Goal: Use online tool/utility: Utilize a website feature to perform a specific function

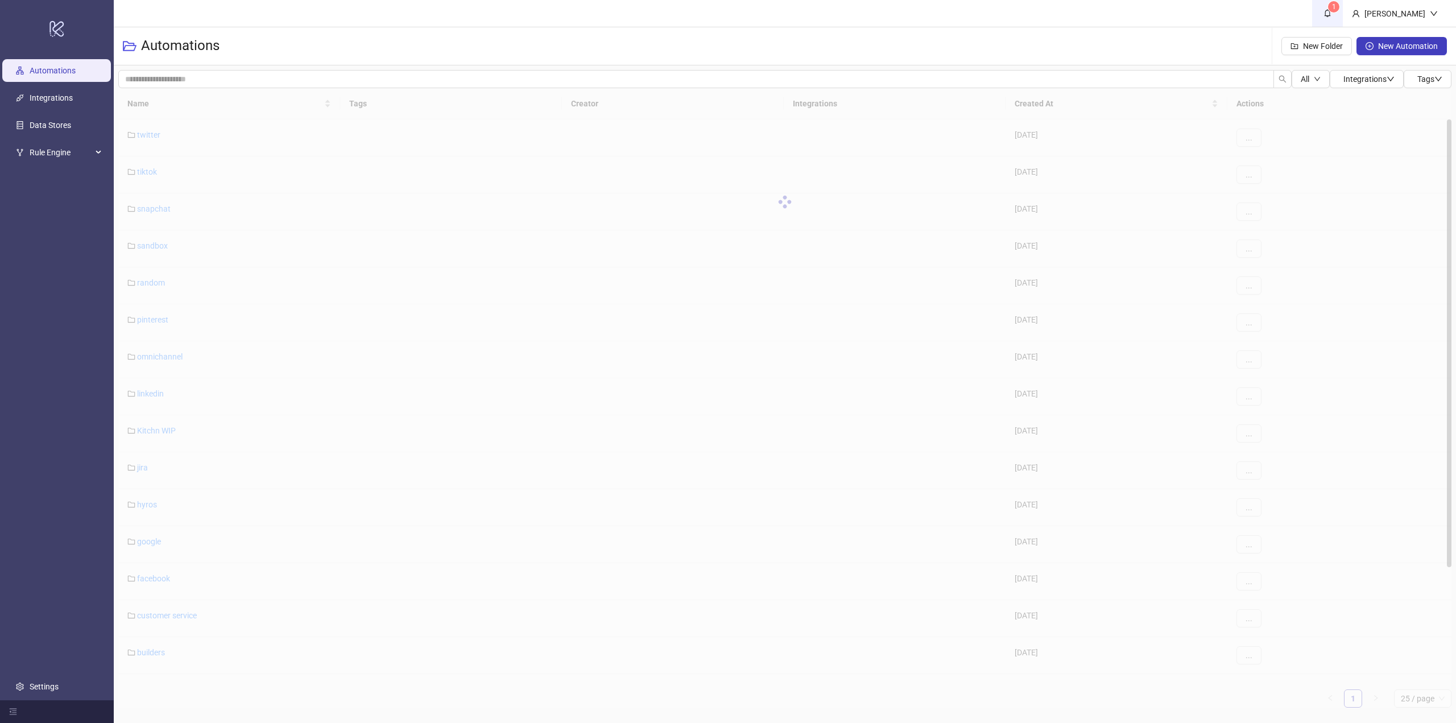
click at [1336, 11] on span "1" at bounding box center [1334, 6] width 4 height 11
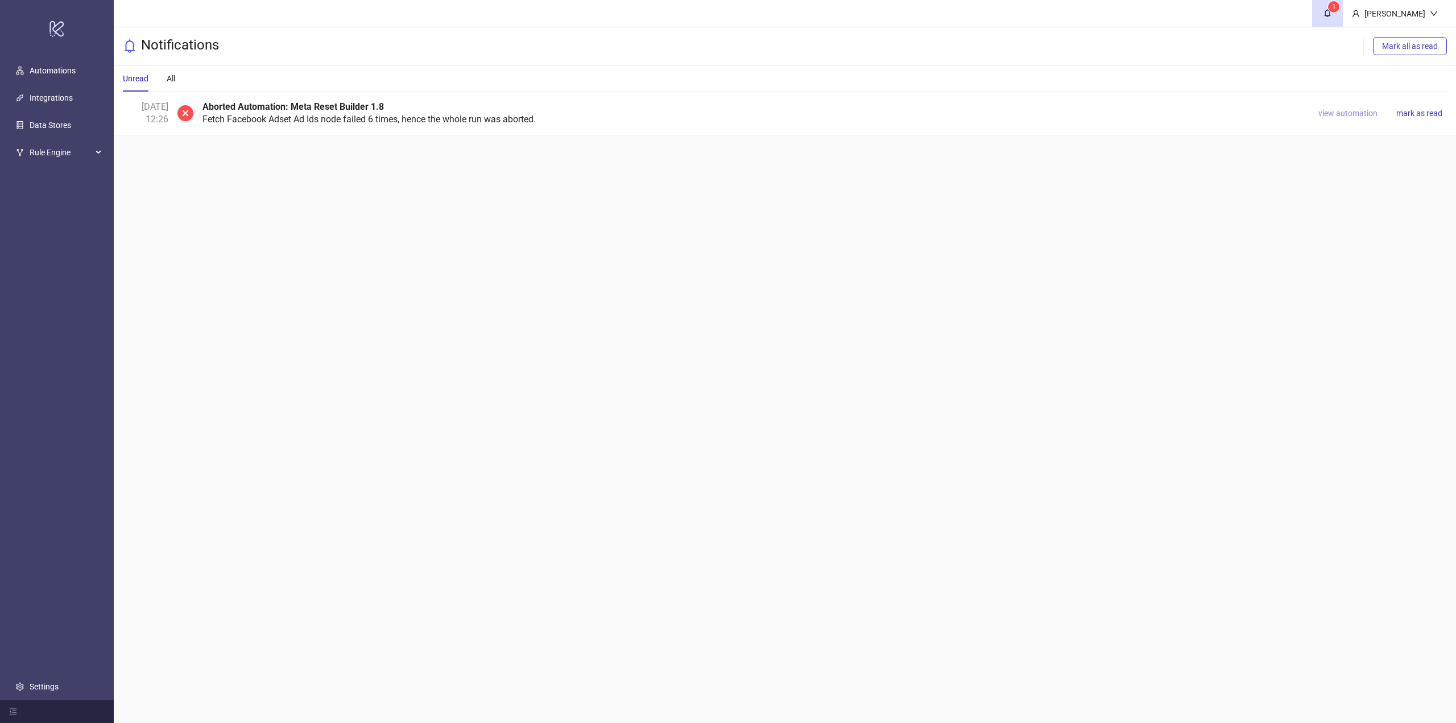
click at [1333, 111] on span "view automation" at bounding box center [1347, 113] width 59 height 9
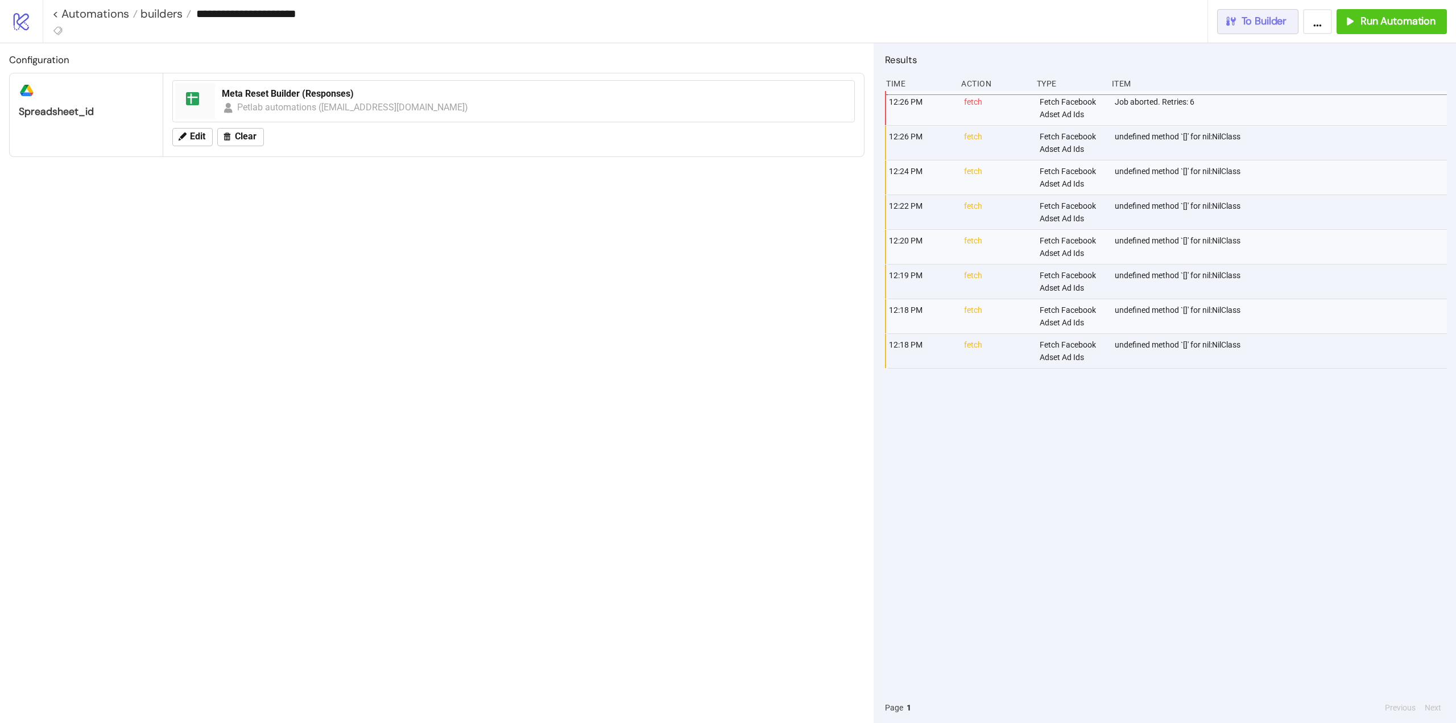
click at [1259, 26] on span "To Builder" at bounding box center [1263, 21] width 45 height 13
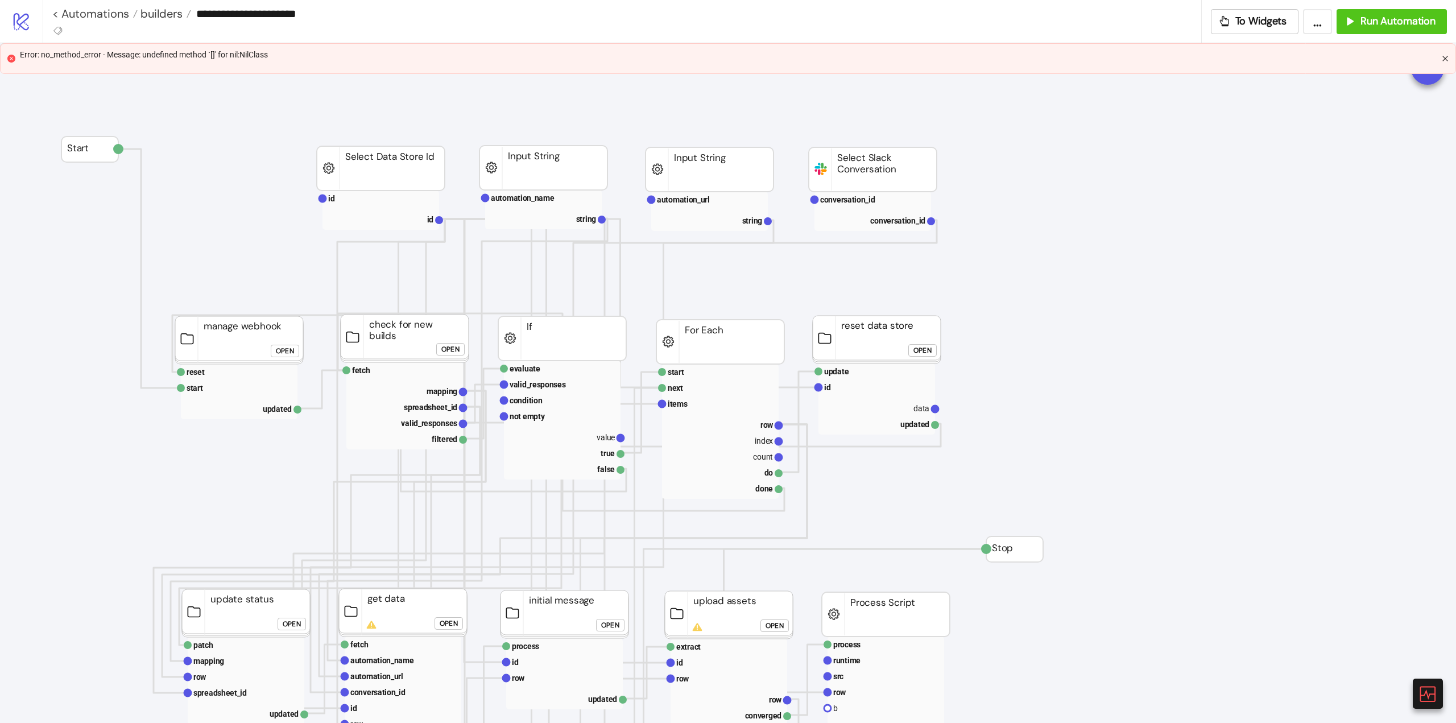
click at [1445, 60] on icon "close" at bounding box center [1444, 58] width 7 height 7
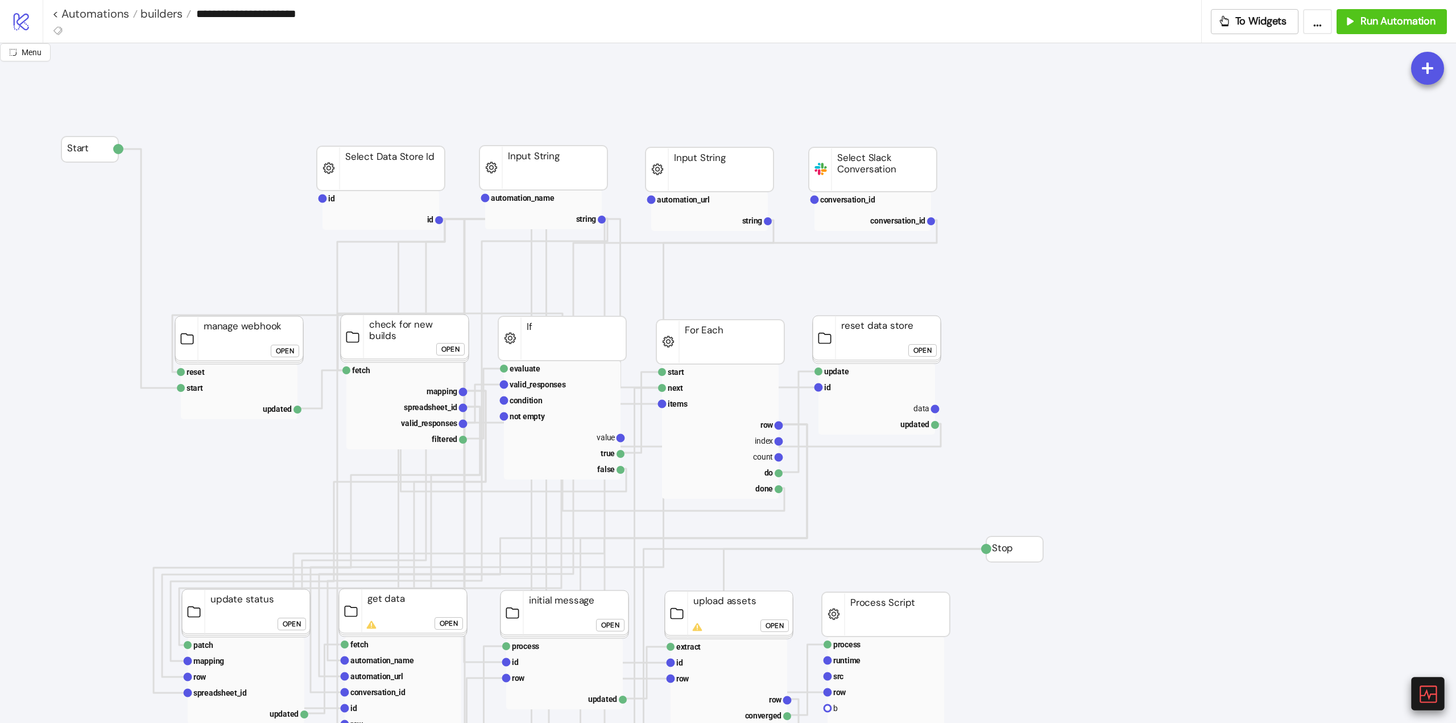
click at [1430, 700] on icon at bounding box center [1427, 693] width 20 height 20
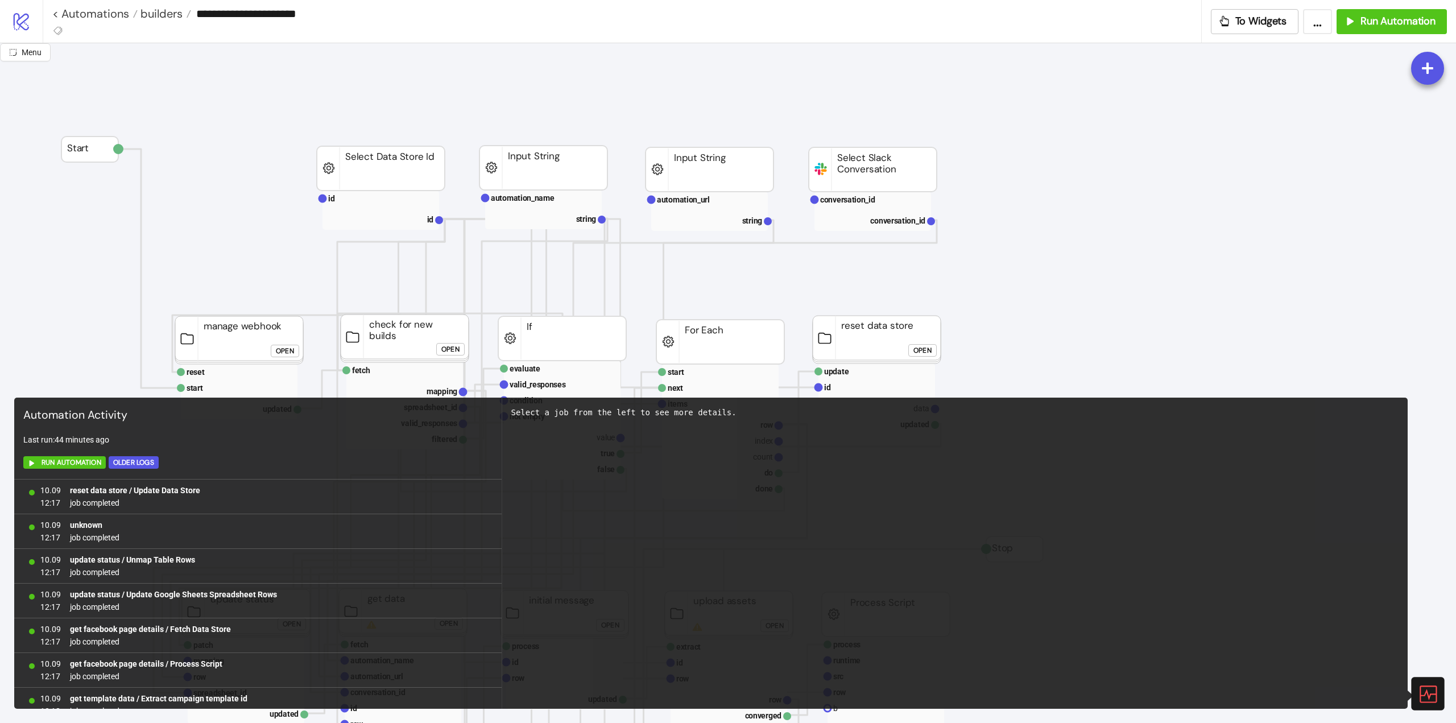
scroll to position [673, 0]
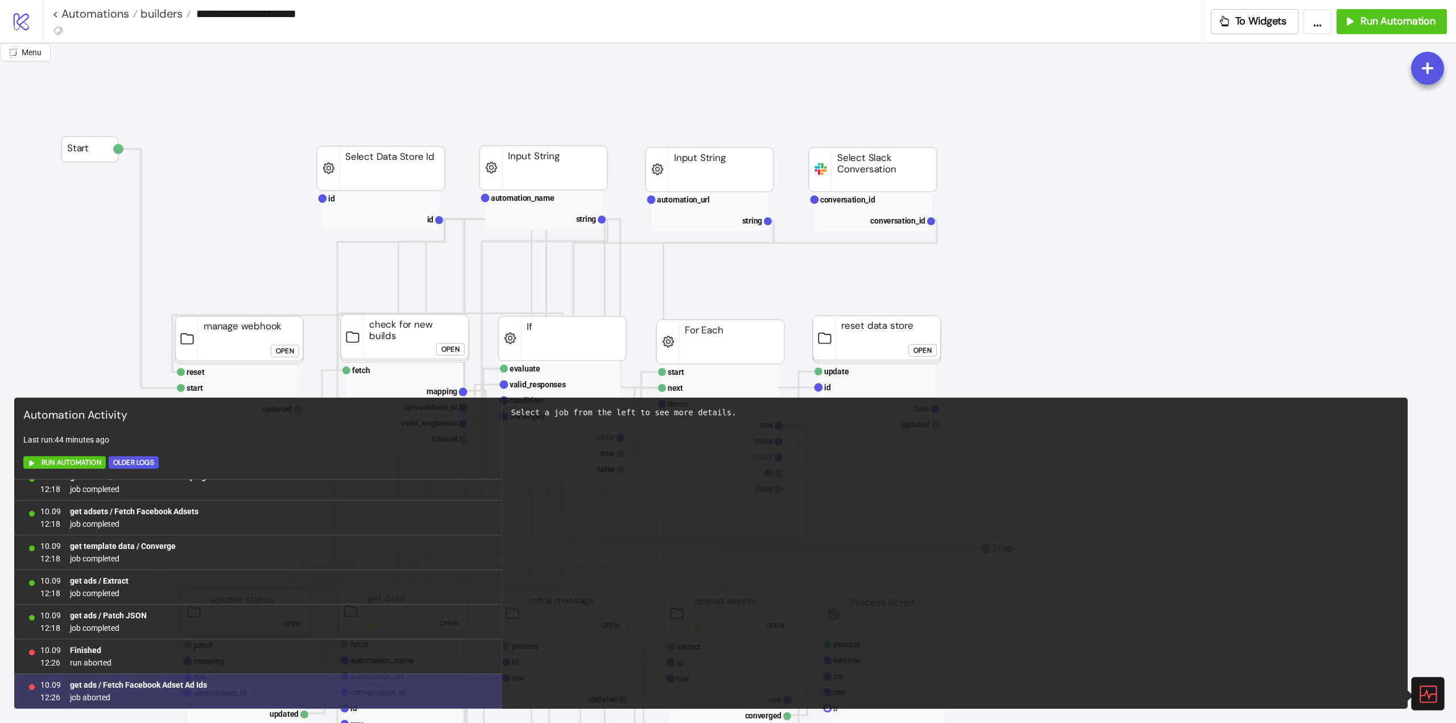
click at [181, 685] on b "get ads / Fetch Facebook Adset Ad Ids" at bounding box center [138, 684] width 137 height 9
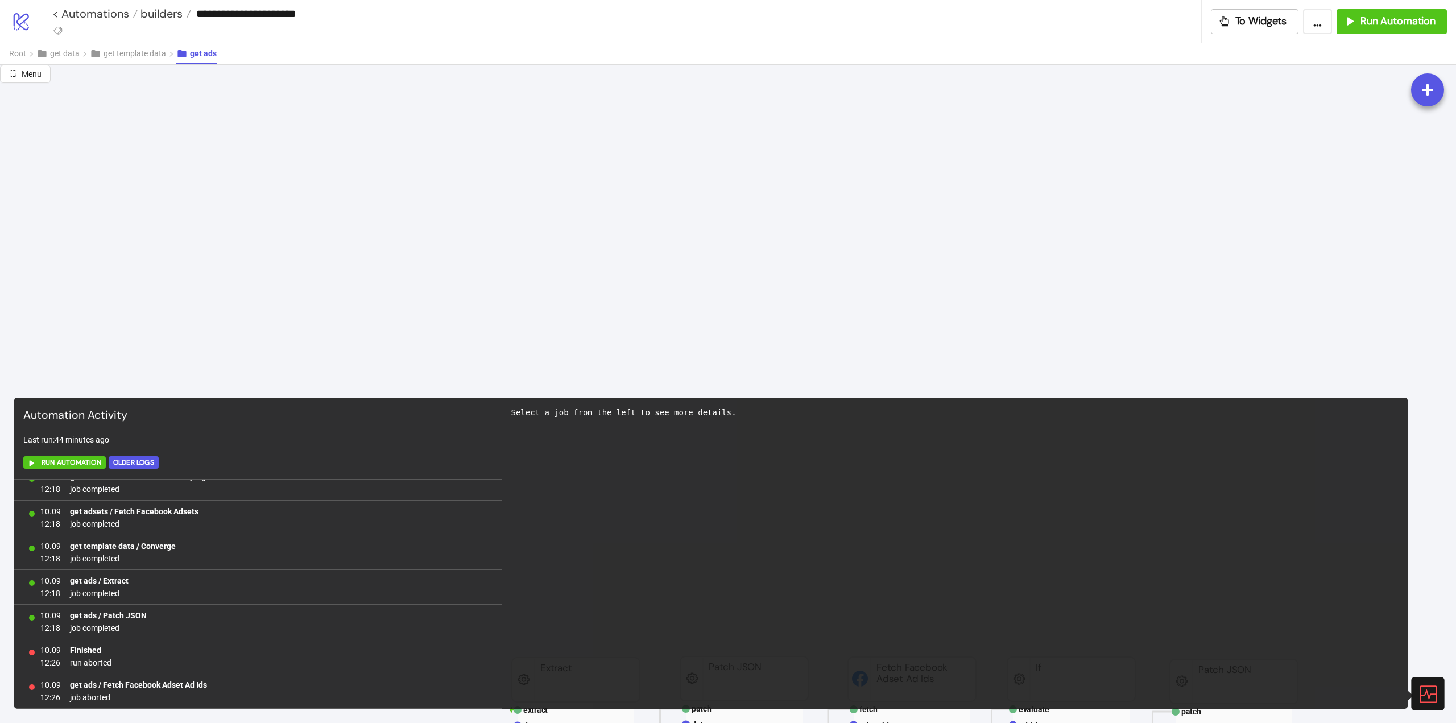
click at [1434, 691] on icon at bounding box center [1427, 693] width 20 height 20
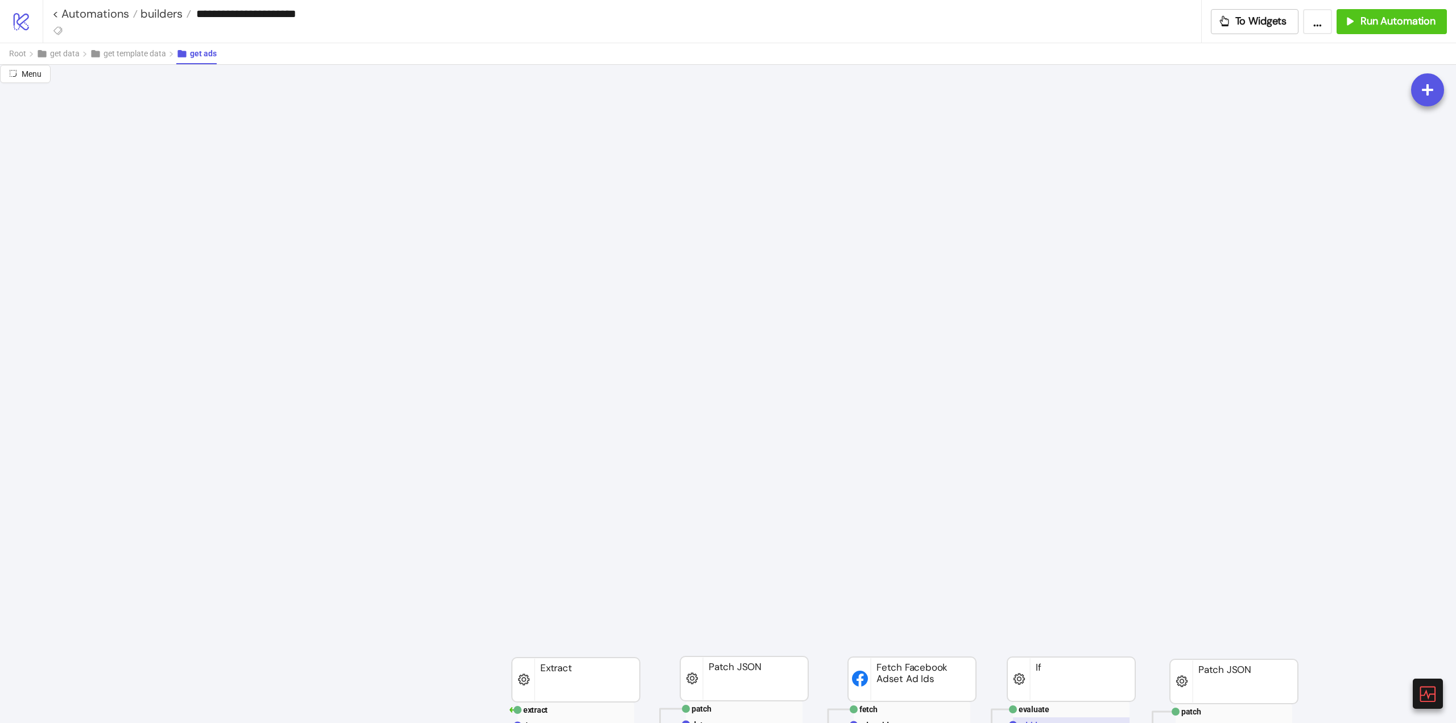
scroll to position [284, 0]
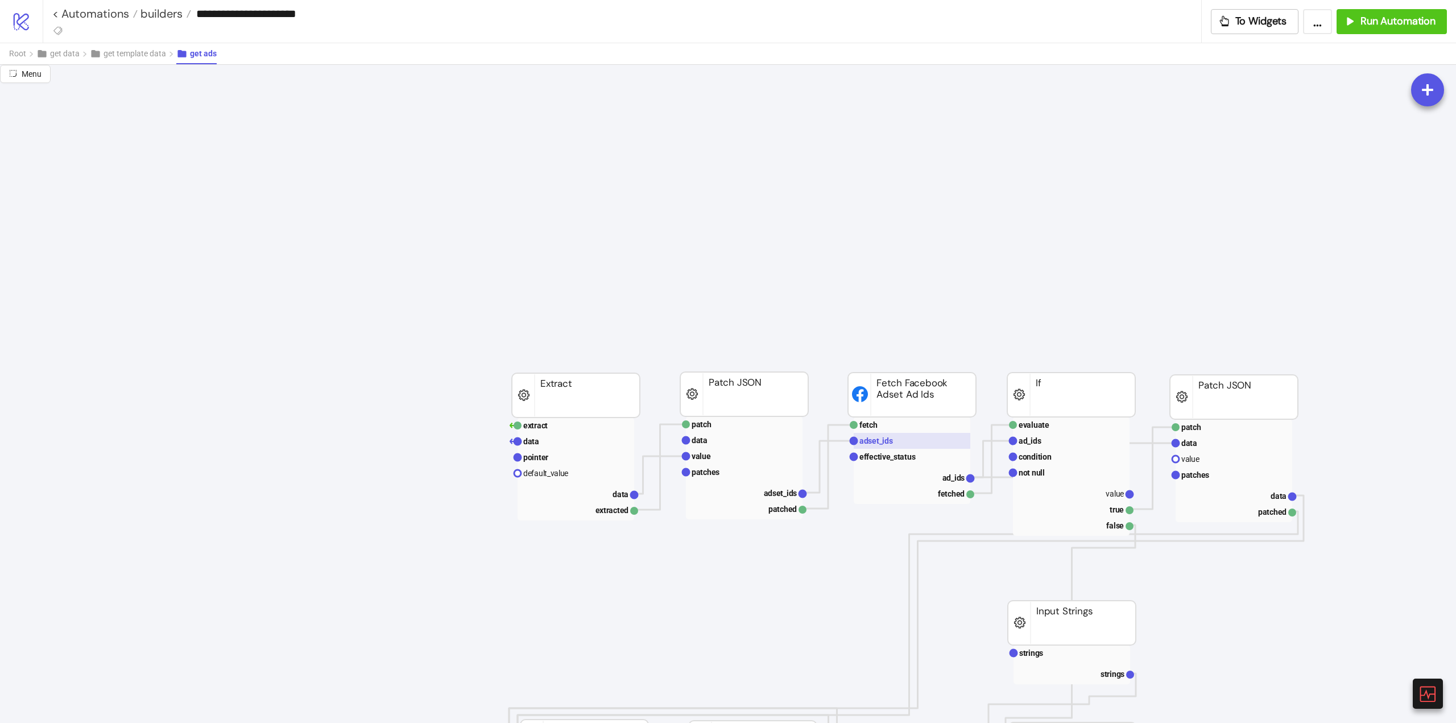
click at [882, 445] on text "adset_ids" at bounding box center [876, 440] width 34 height 9
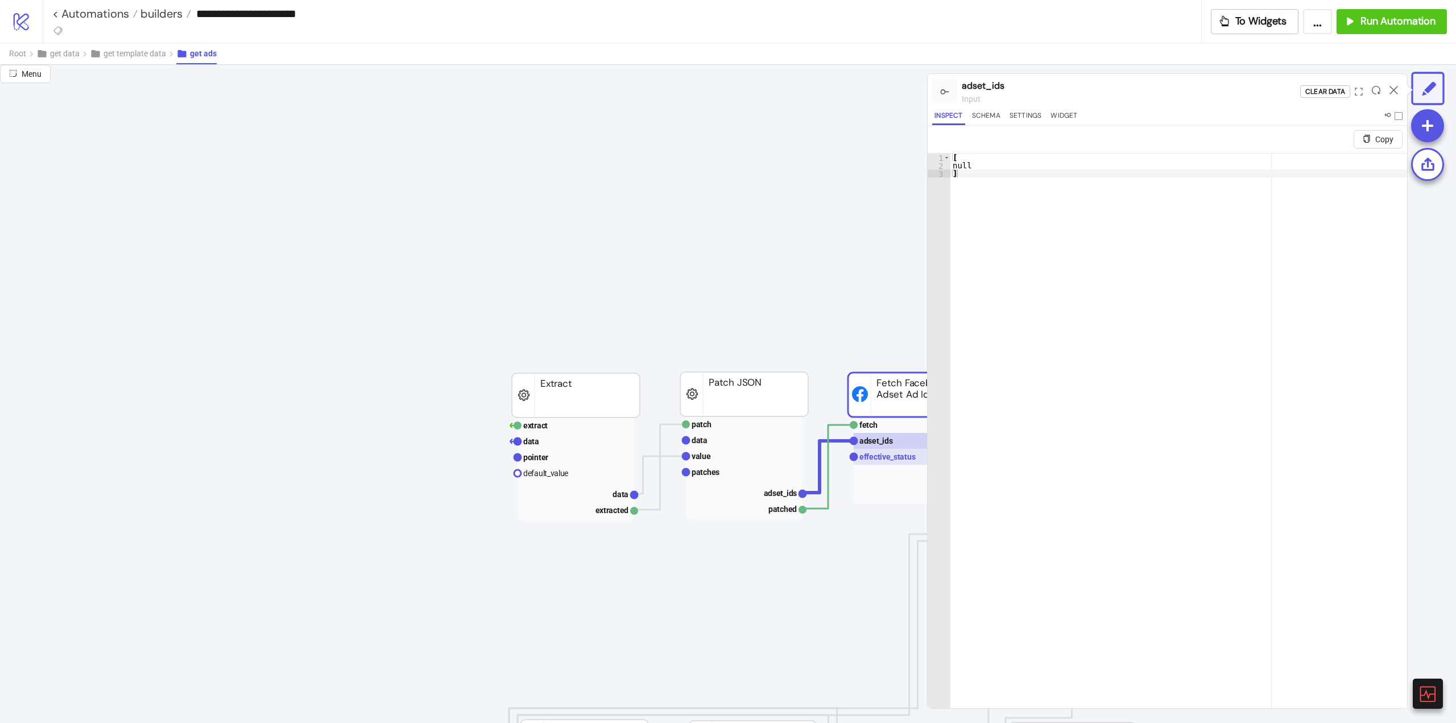
click at [876, 455] on text "effective_status" at bounding box center [887, 456] width 56 height 9
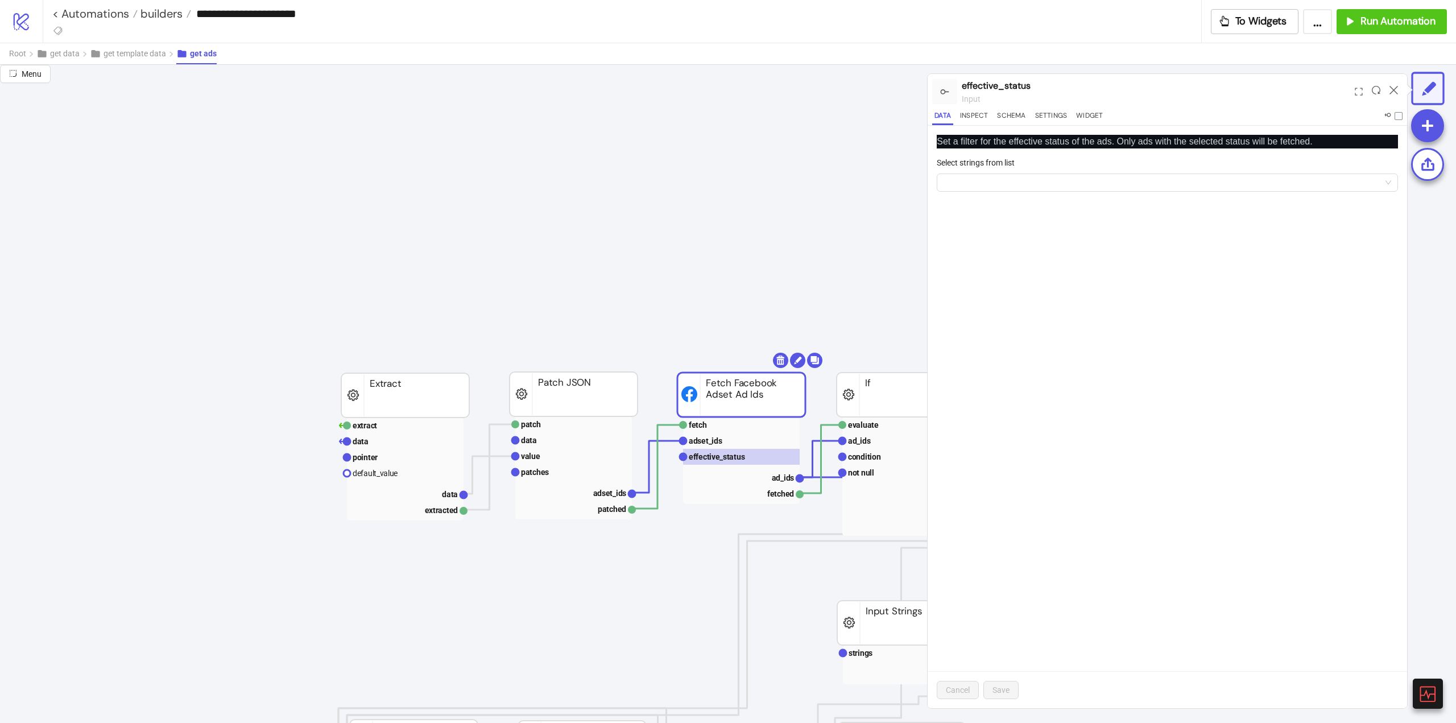
scroll to position [284, 227]
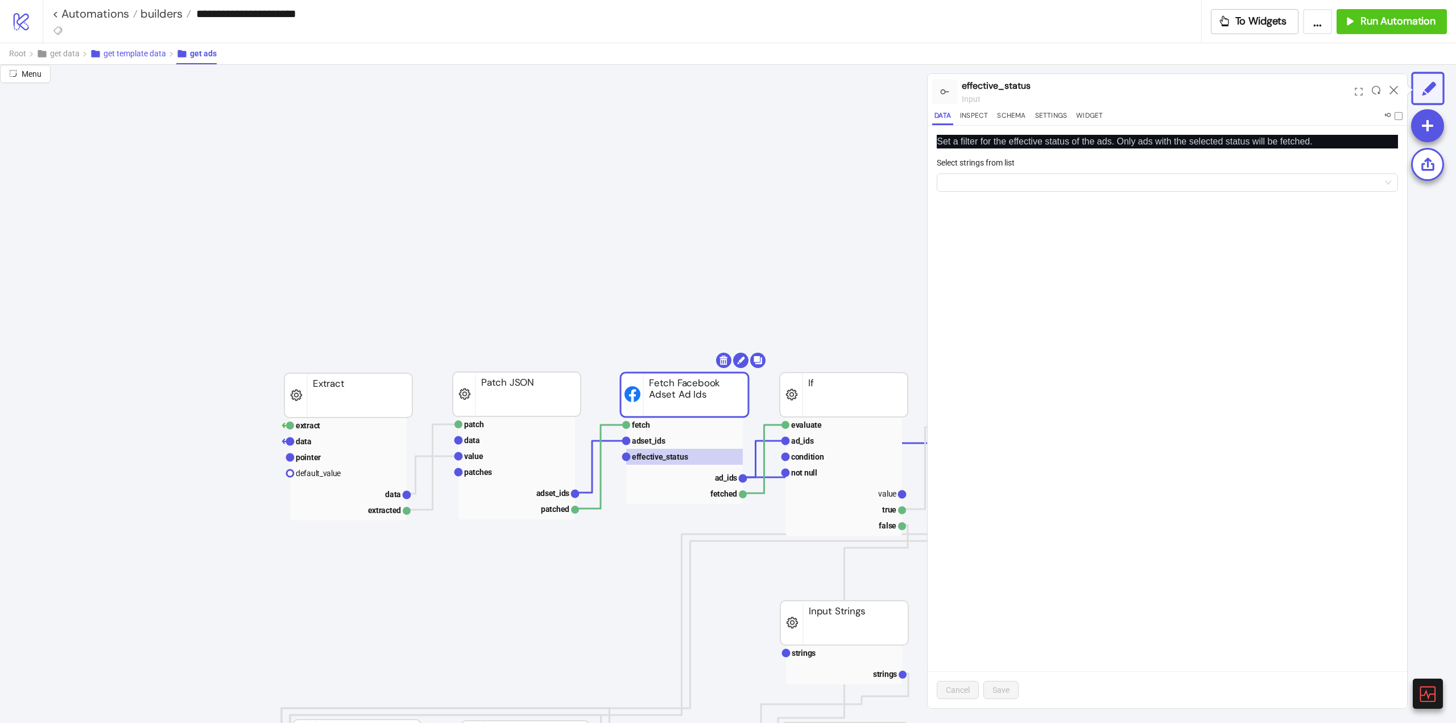
click at [149, 53] on span "get template data" at bounding box center [134, 53] width 63 height 9
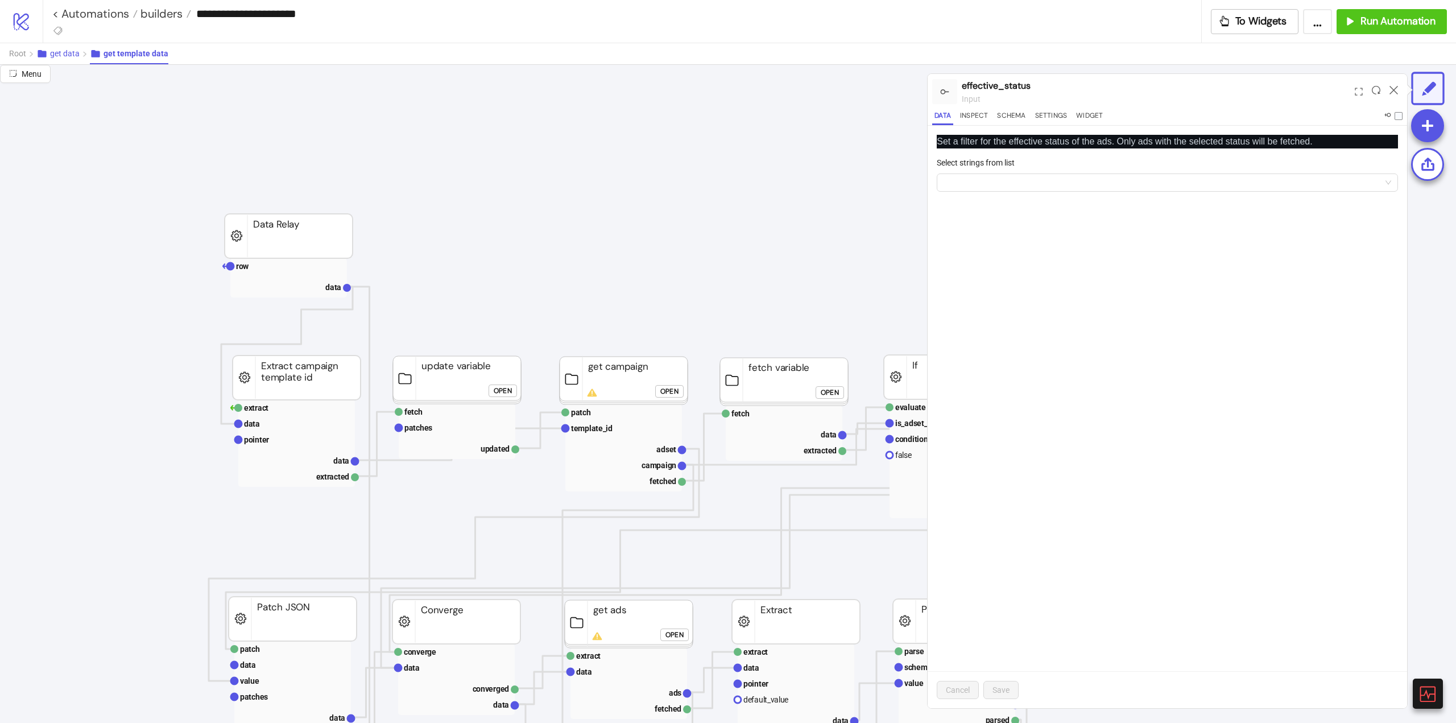
click at [68, 50] on span "get data" at bounding box center [65, 53] width 30 height 9
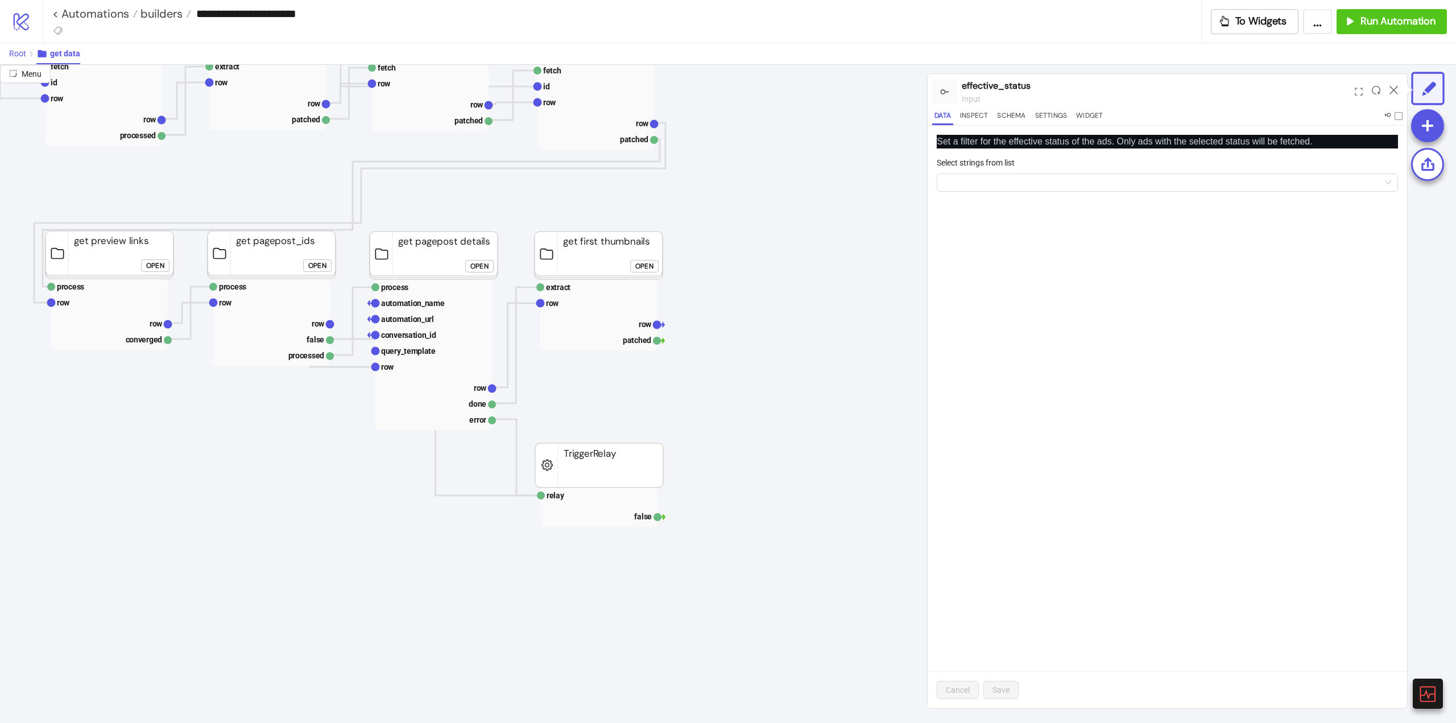
click at [22, 57] on span "Root" at bounding box center [17, 53] width 17 height 9
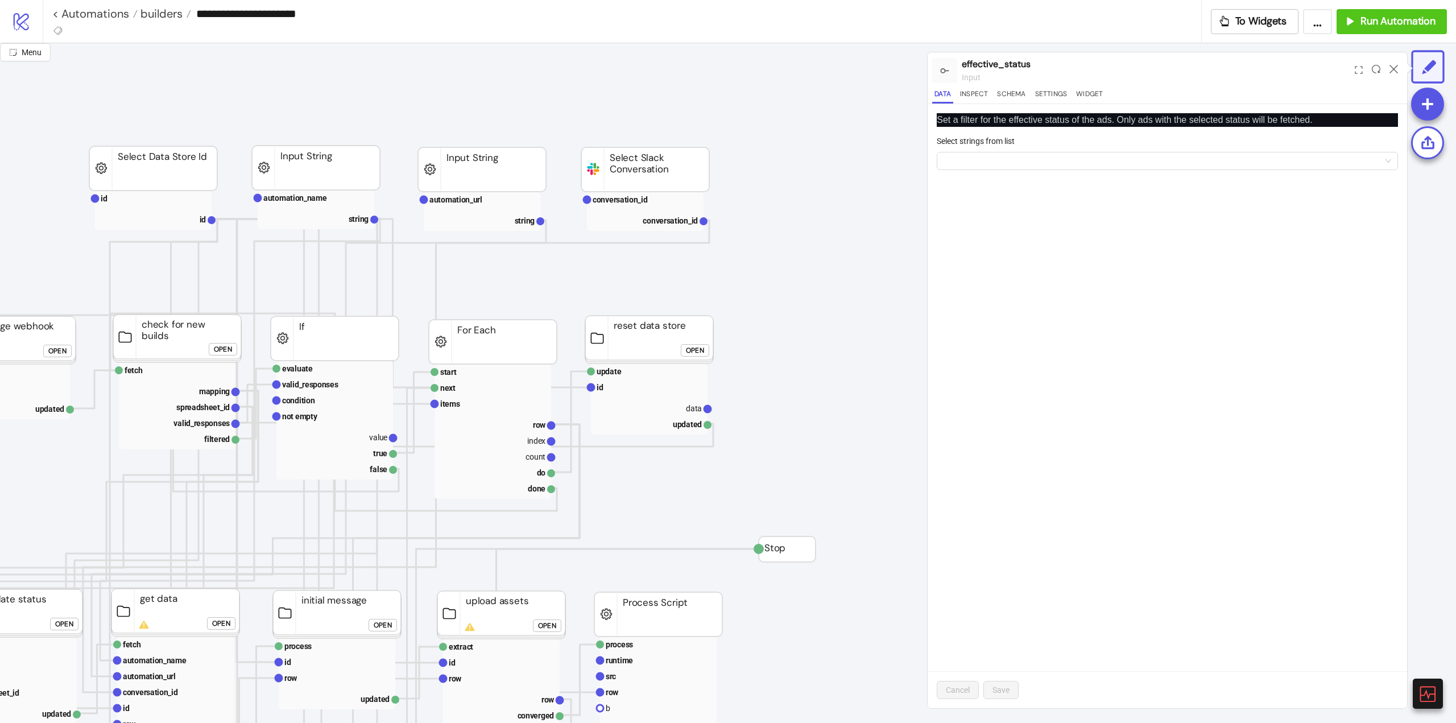
scroll to position [0, 0]
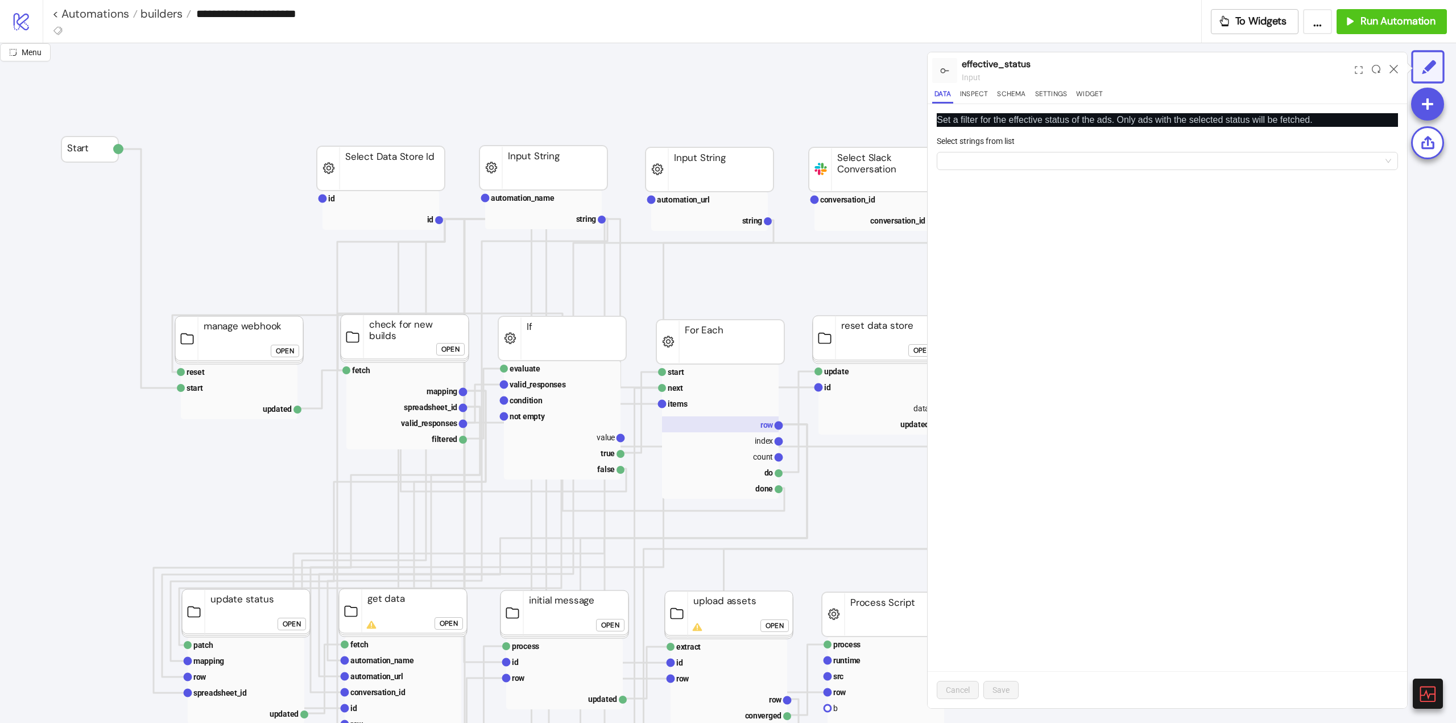
click at [756, 429] on rect at bounding box center [720, 424] width 117 height 16
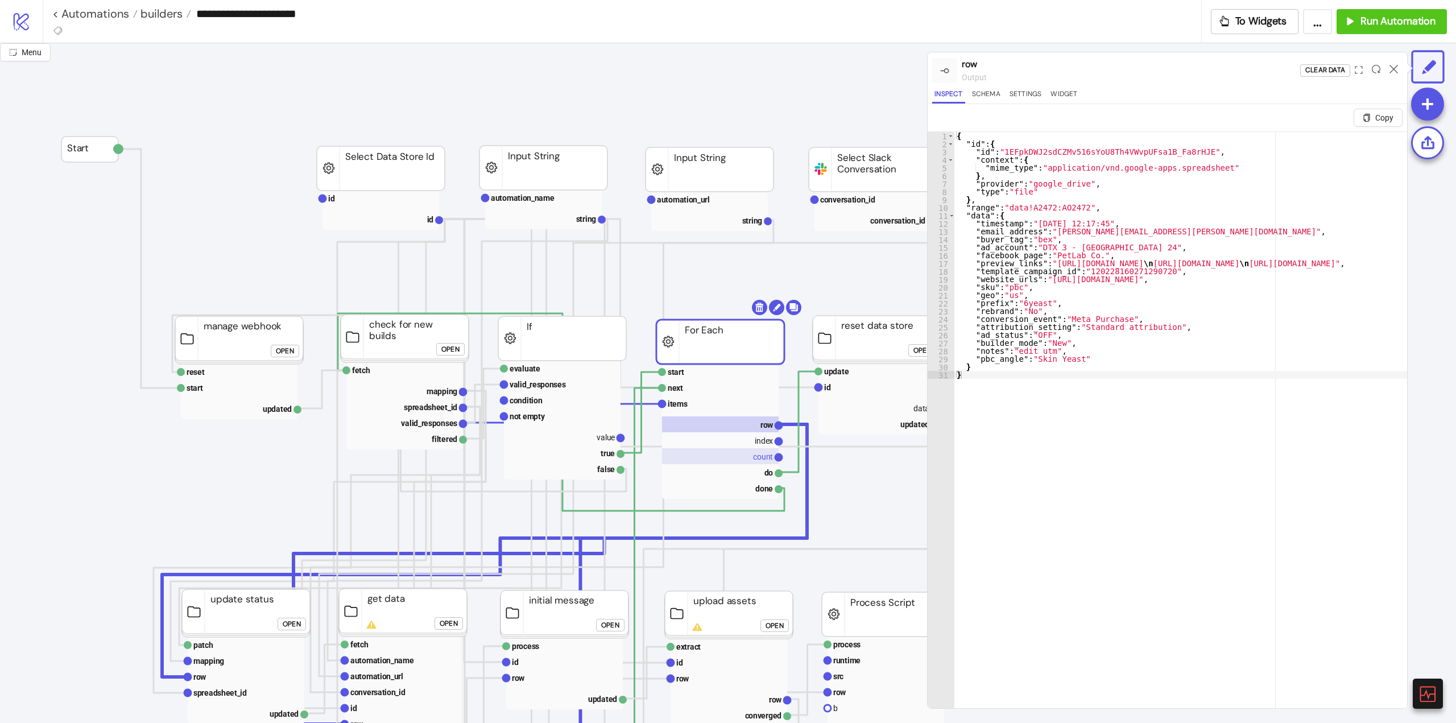
scroll to position [0, 57]
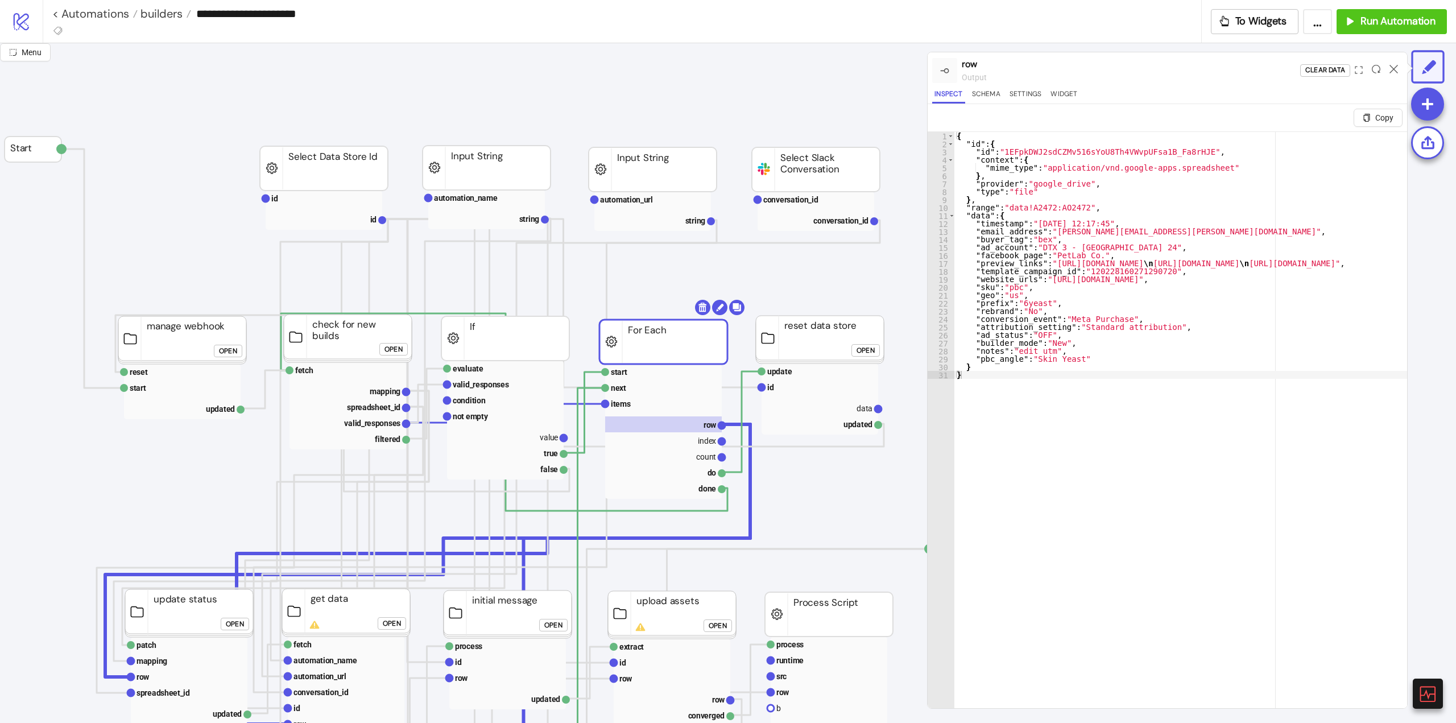
click at [1083, 277] on div "{ "id" : { "id" : "1EFpkDWJ2sdCZMv516sYoU8Th4VWvpUFsa1B_Fa8rHJE" , "context" : …" at bounding box center [1358, 437] width 809 height 611
click at [1083, 271] on div "{ "id" : { "id" : "1EFpkDWJ2sdCZMv516sYoU8Th4VWvpUFsa1B_Fa8rHJE" , "context" : …" at bounding box center [1358, 437] width 809 height 611
type textarea "**********"
click at [1083, 271] on div "{ "id" : { "id" : "1EFpkDWJ2sdCZMv516sYoU8Th4VWvpUFsa1B_Fa8rHJE" , "context" : …" at bounding box center [1358, 437] width 809 height 611
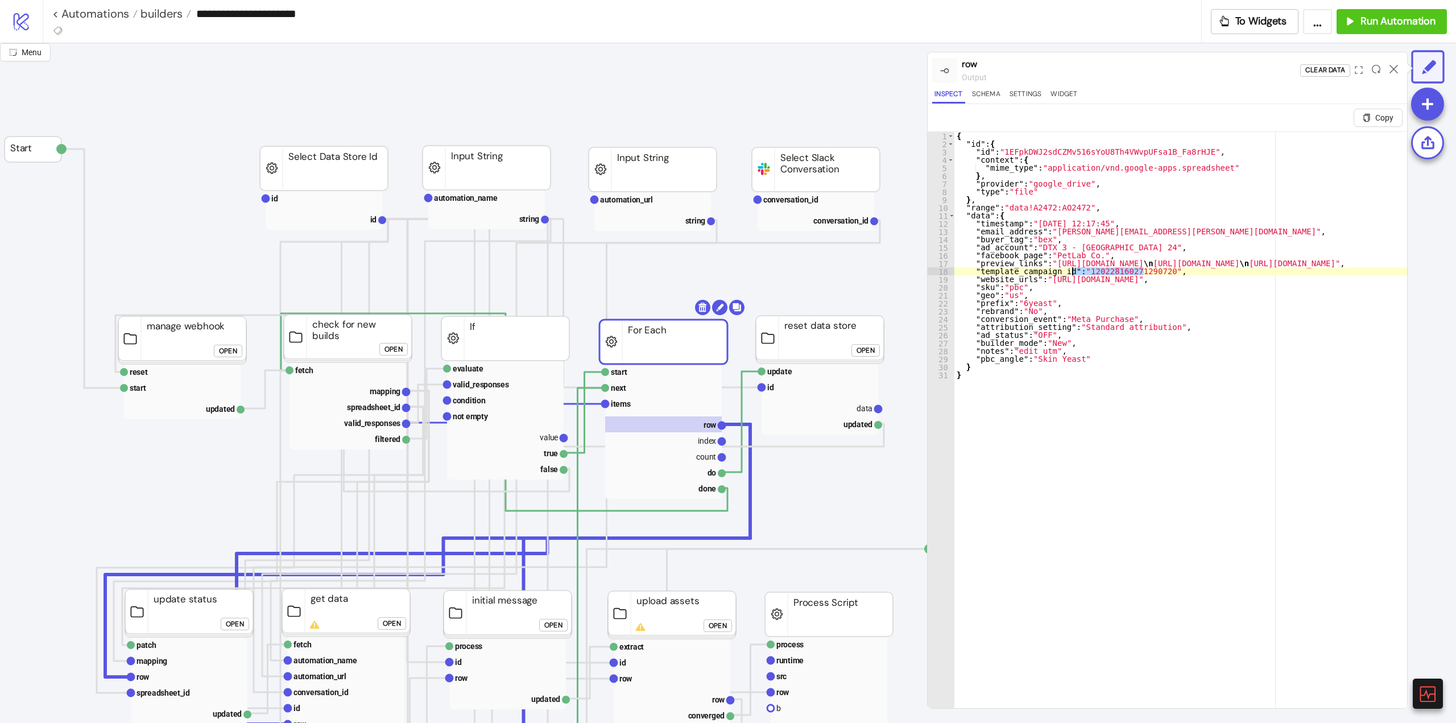
scroll to position [23, 0]
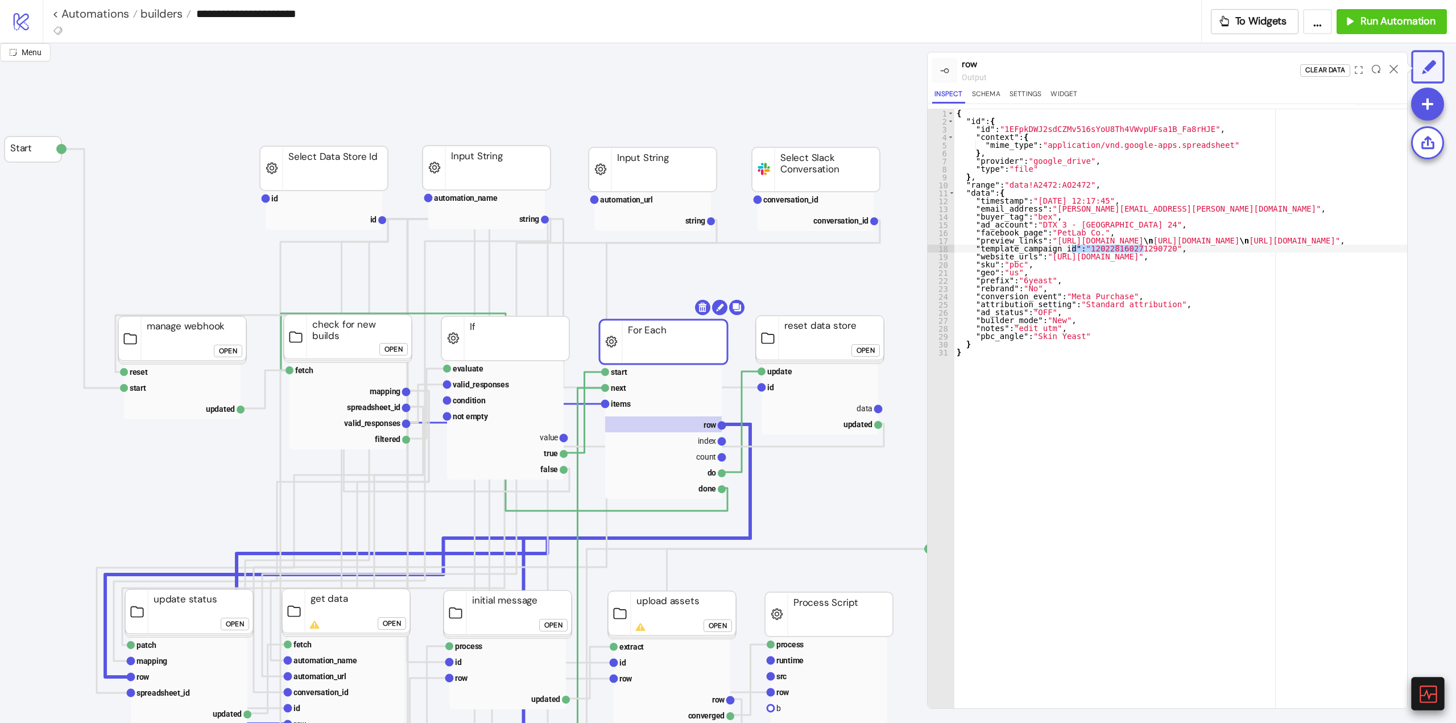
click at [1424, 703] on icon at bounding box center [1427, 693] width 20 height 20
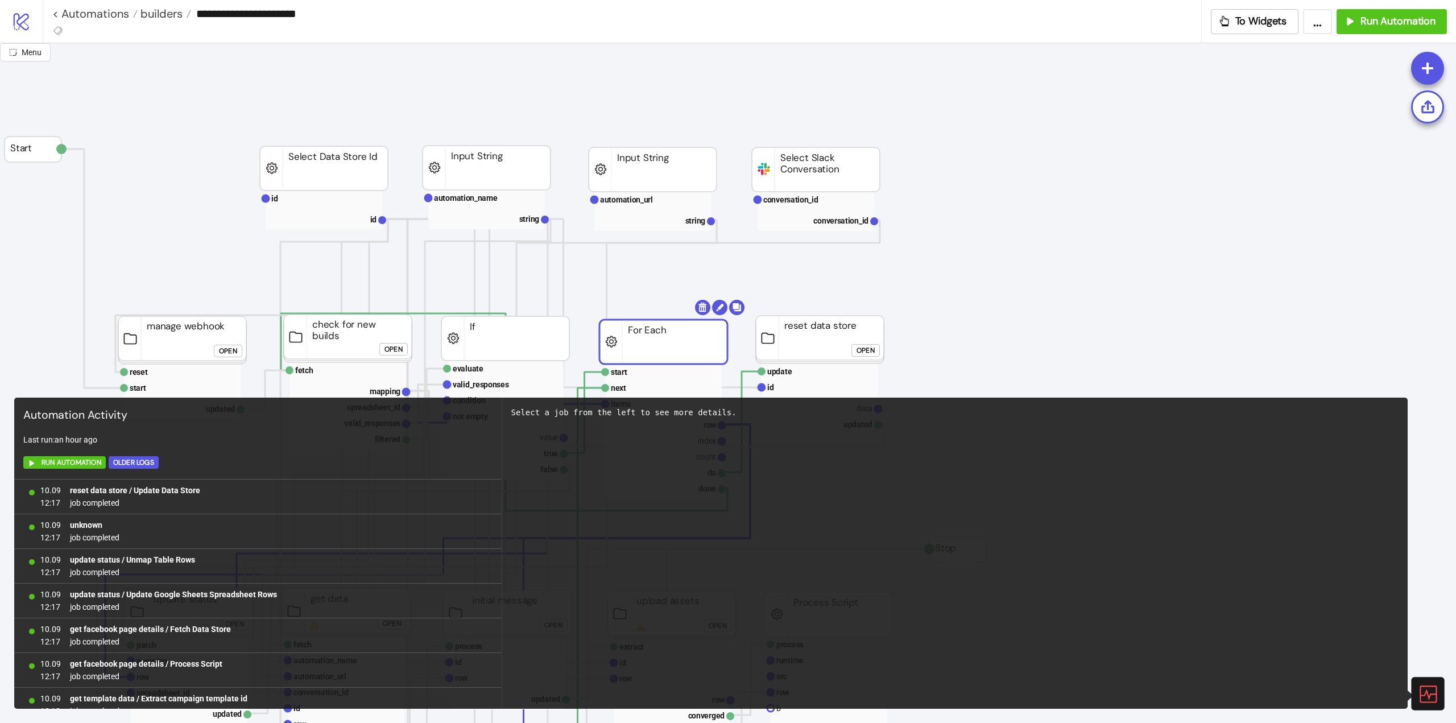
scroll to position [673, 0]
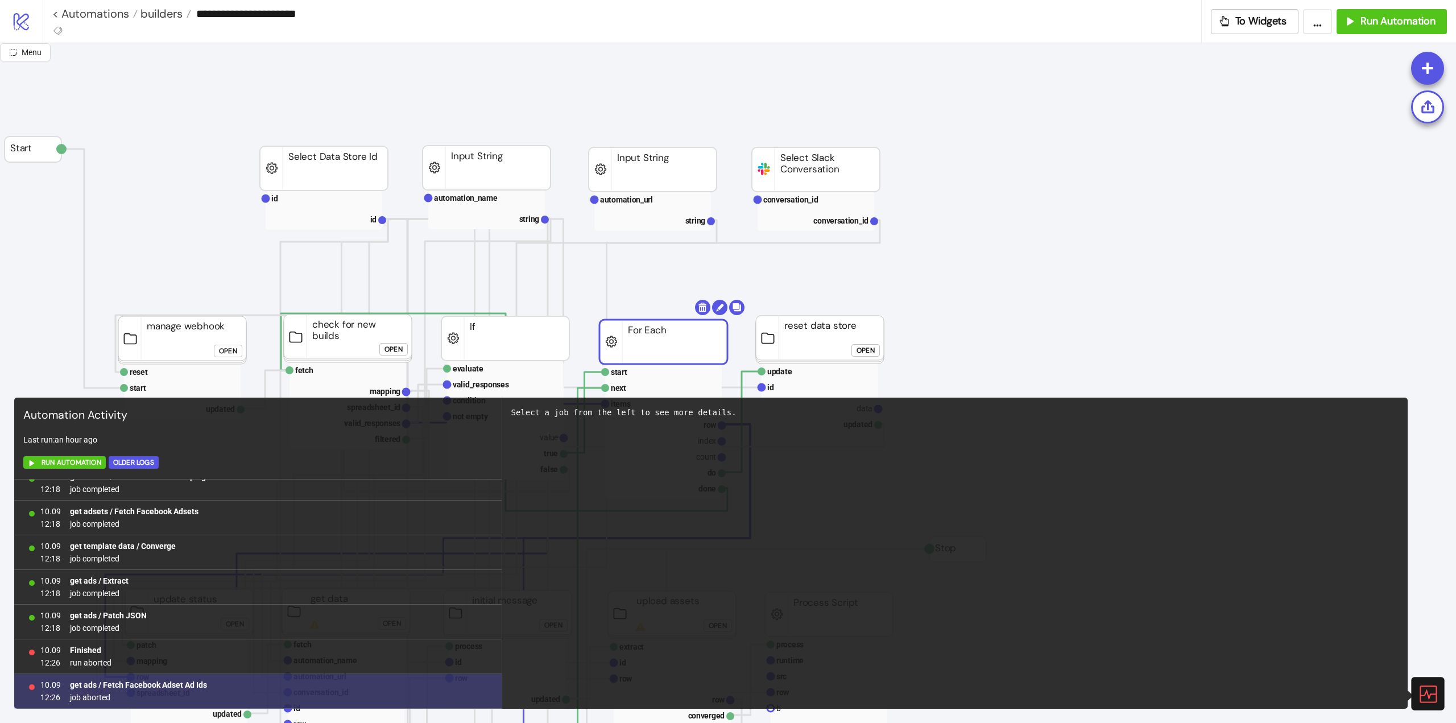
click at [177, 682] on b "get ads / Fetch Facebook Adset Ad Ids" at bounding box center [138, 684] width 137 height 9
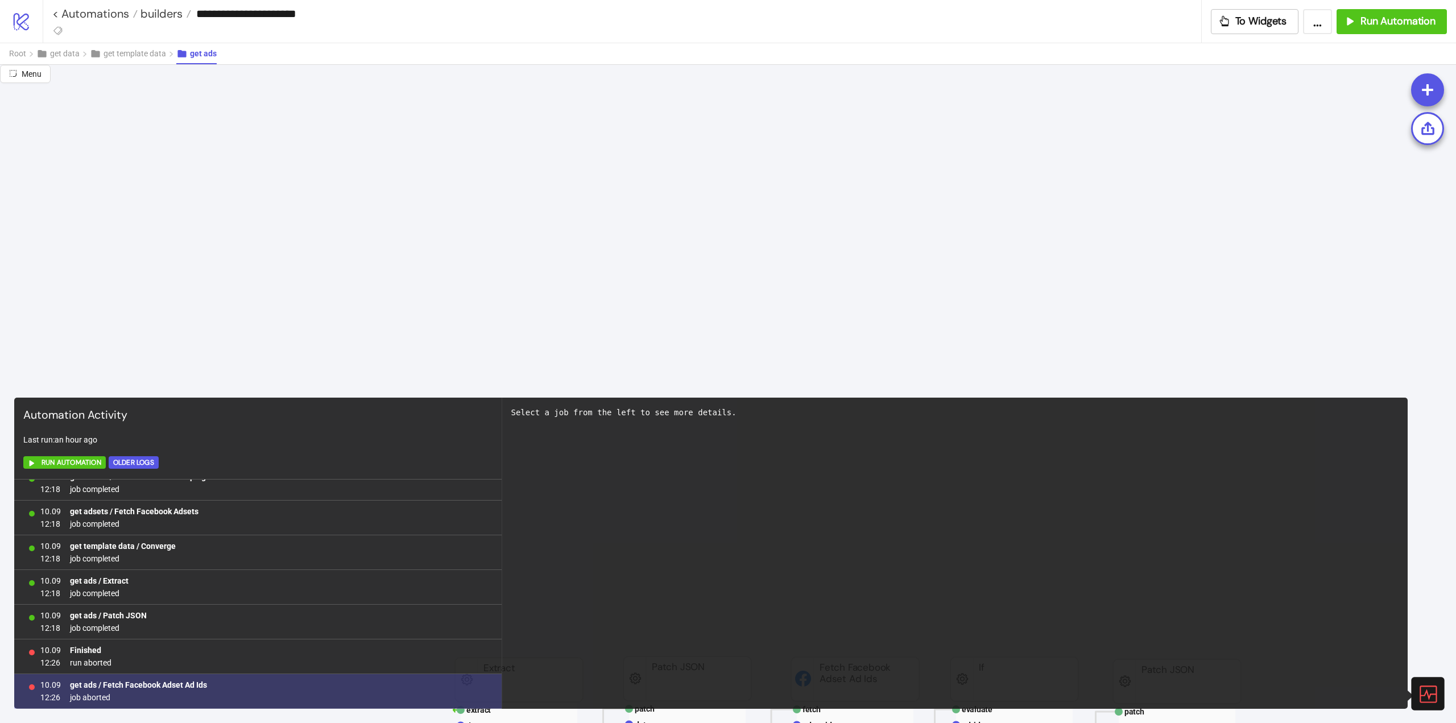
click at [103, 698] on span "job aborted" at bounding box center [138, 697] width 137 height 13
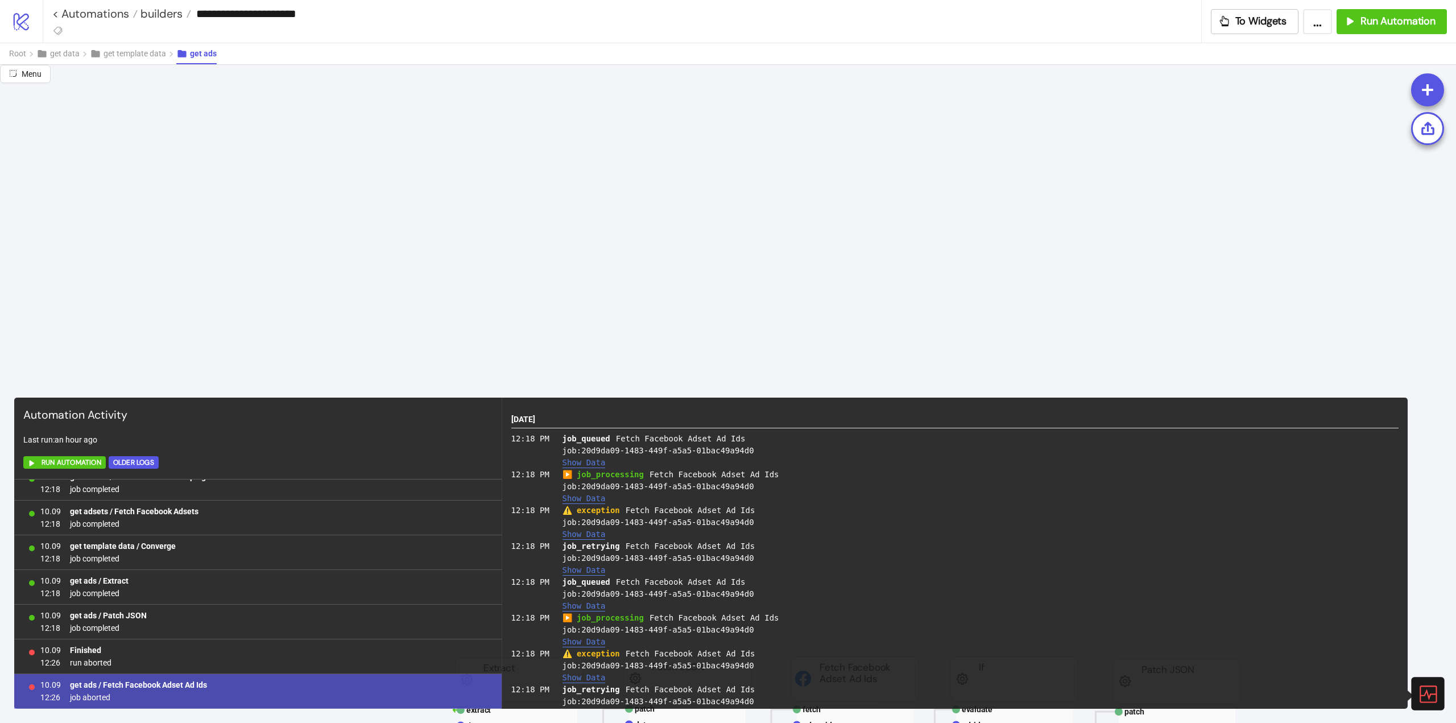
click at [583, 532] on button "Show Data" at bounding box center [583, 534] width 43 height 10
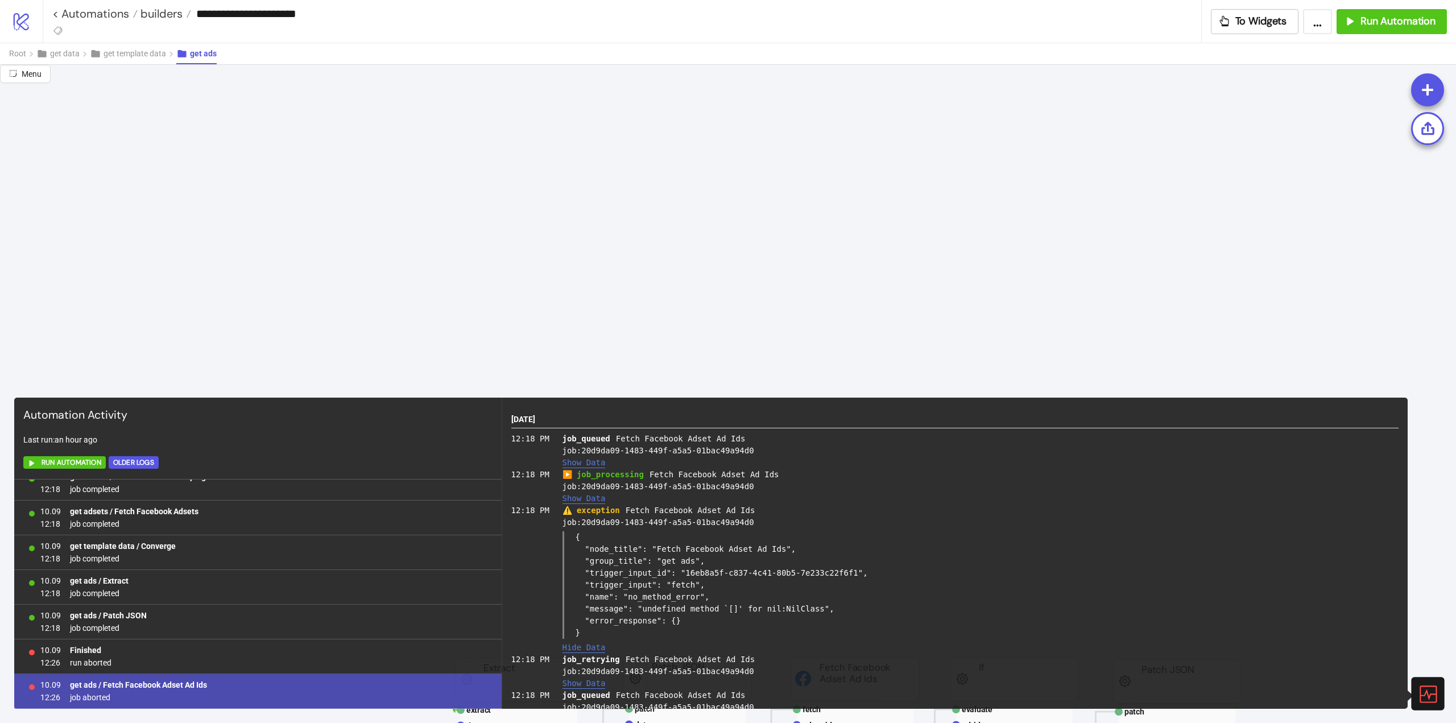
click at [1427, 690] on icon at bounding box center [1427, 693] width 17 height 17
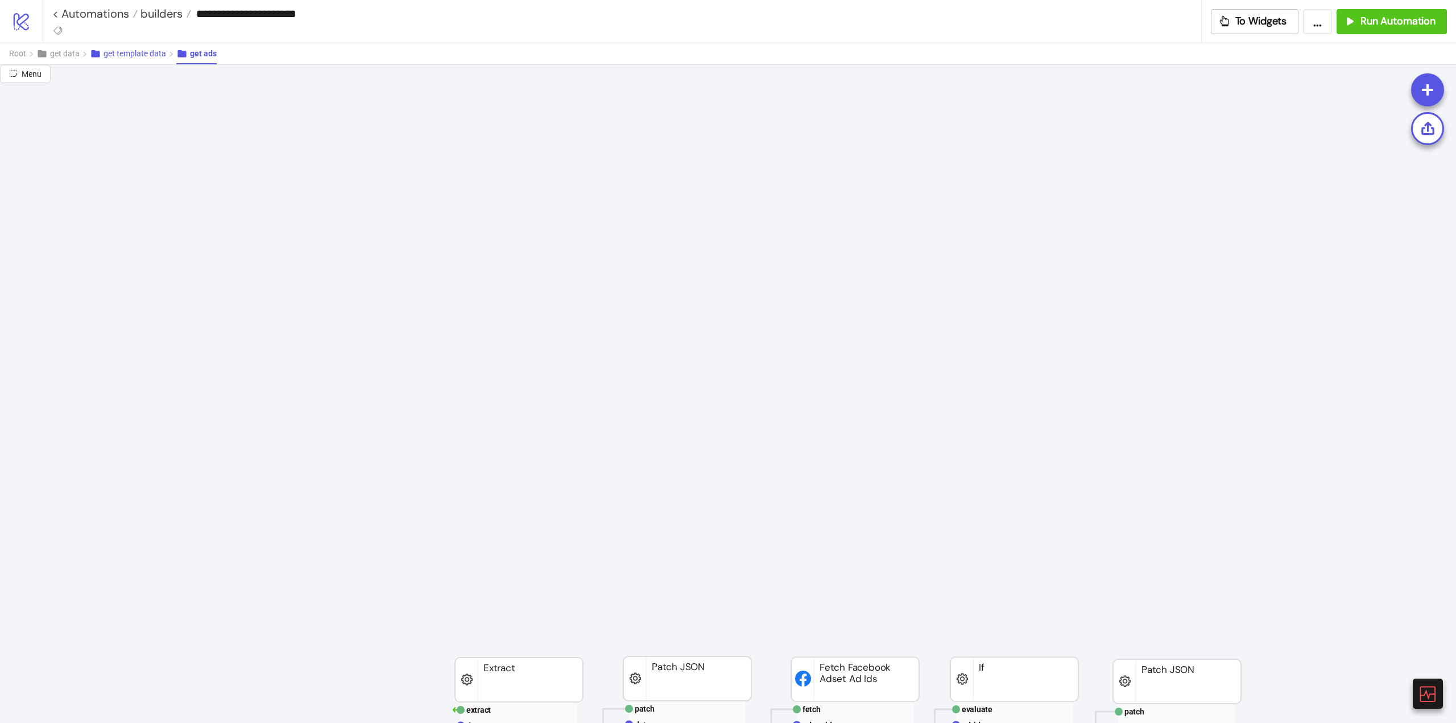
click at [156, 55] on span "get template data" at bounding box center [134, 53] width 63 height 9
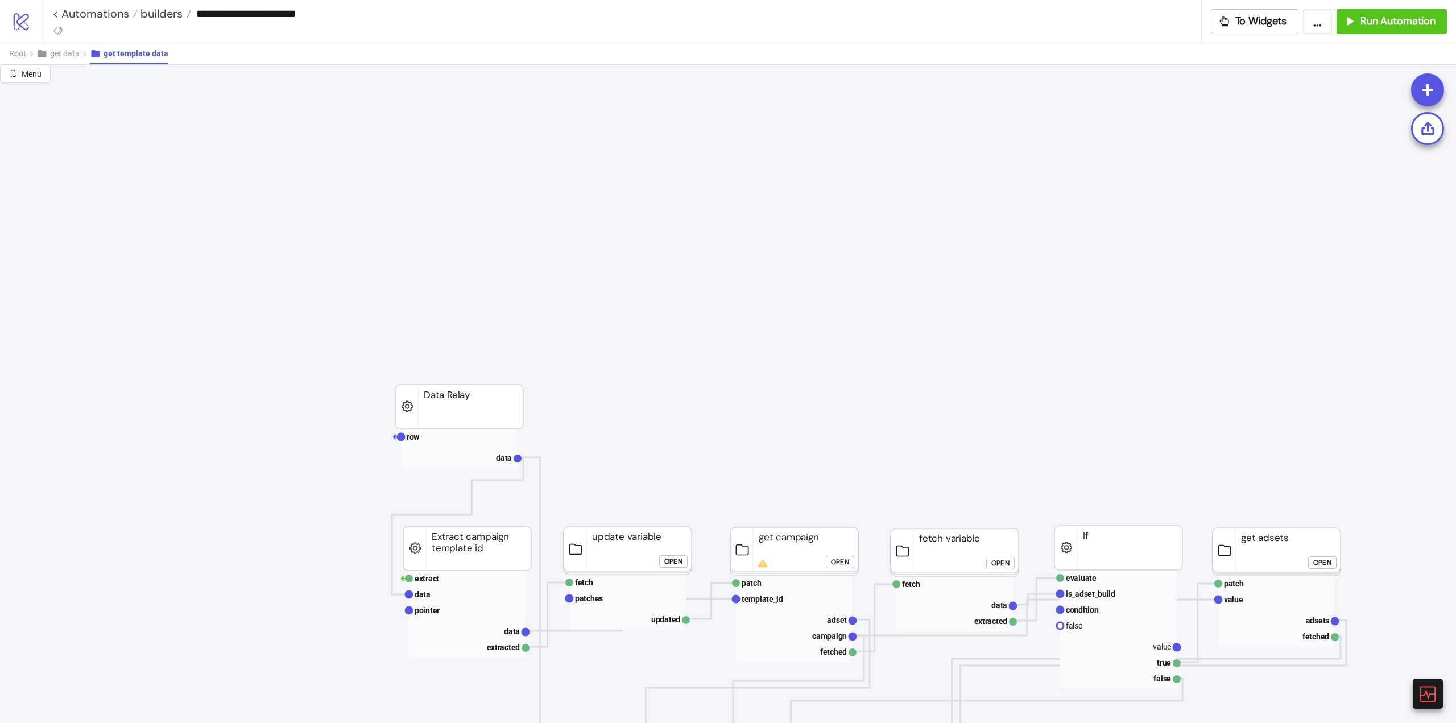
scroll to position [284, 57]
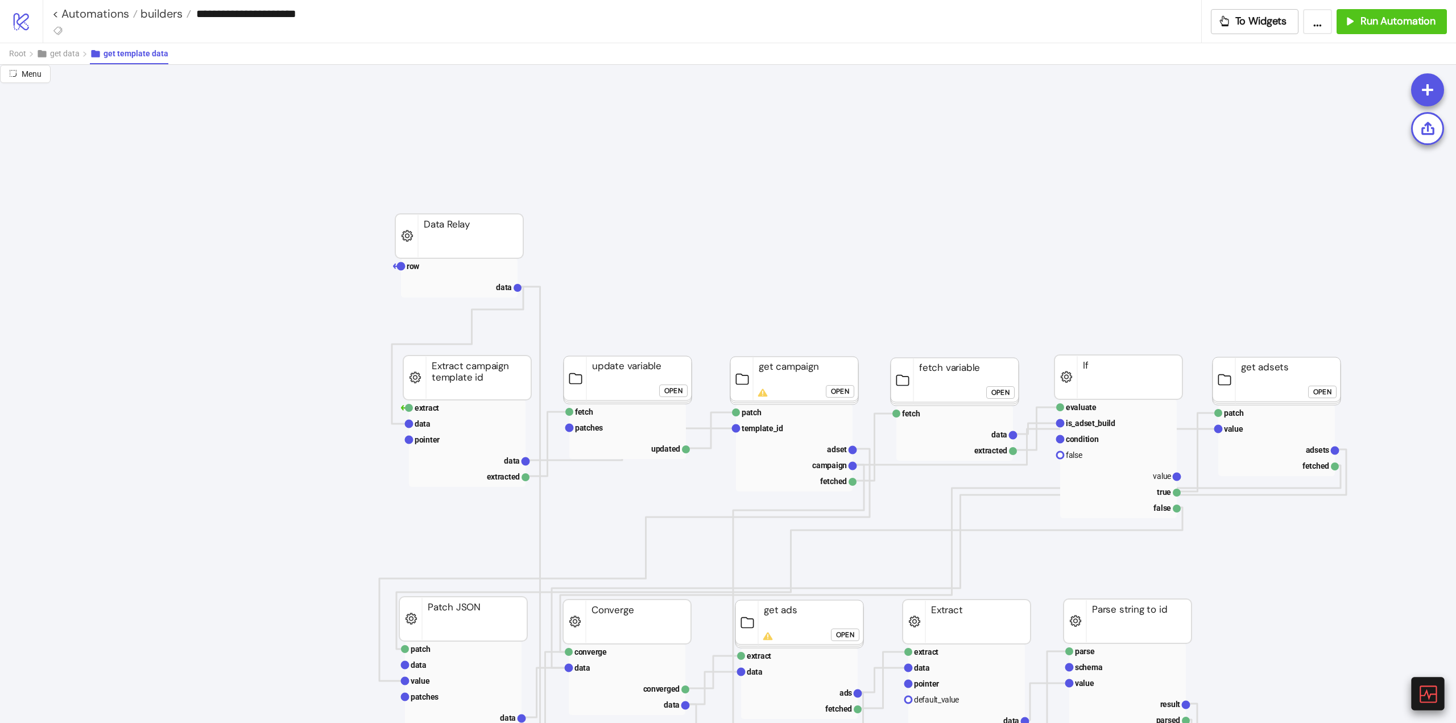
drag, startPoint x: 1438, startPoint y: 694, endPoint x: 1423, endPoint y: 686, distance: 16.8
click at [1436, 694] on div at bounding box center [1427, 693] width 33 height 33
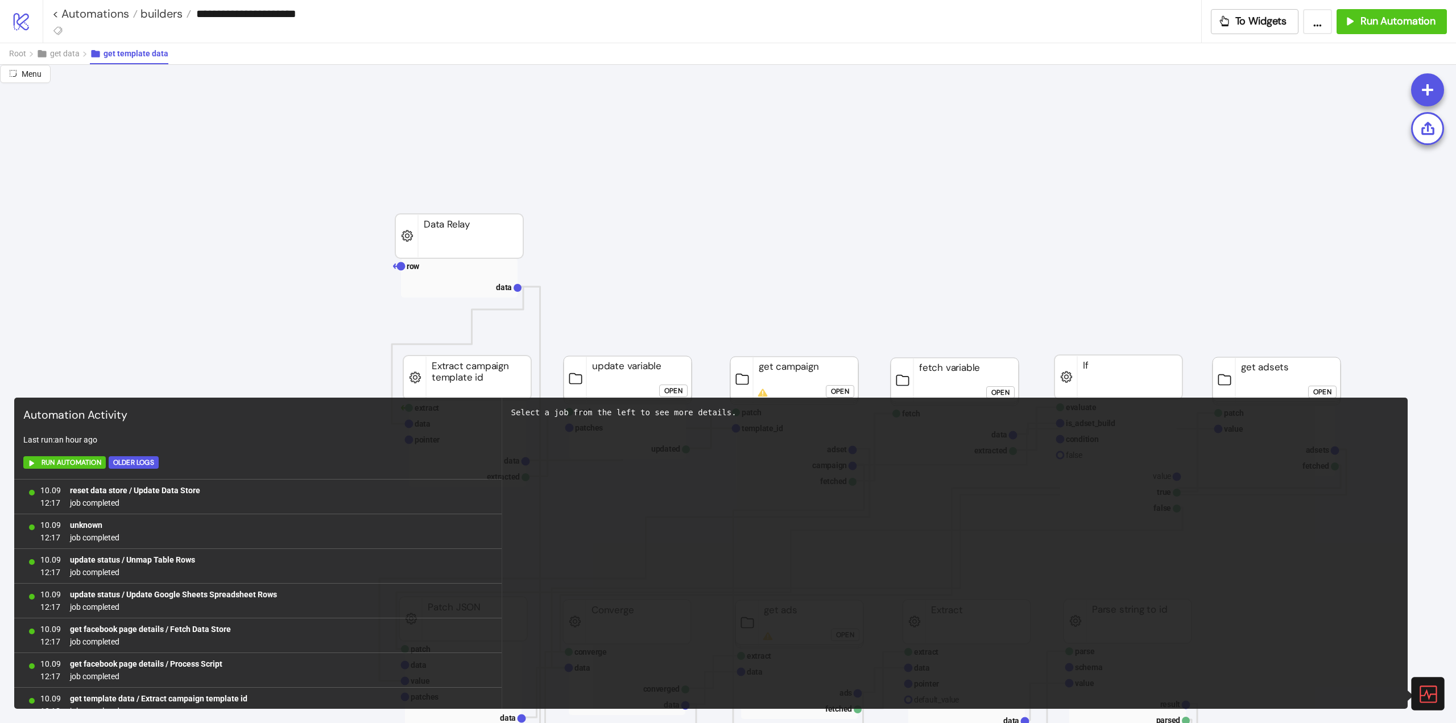
scroll to position [673, 0]
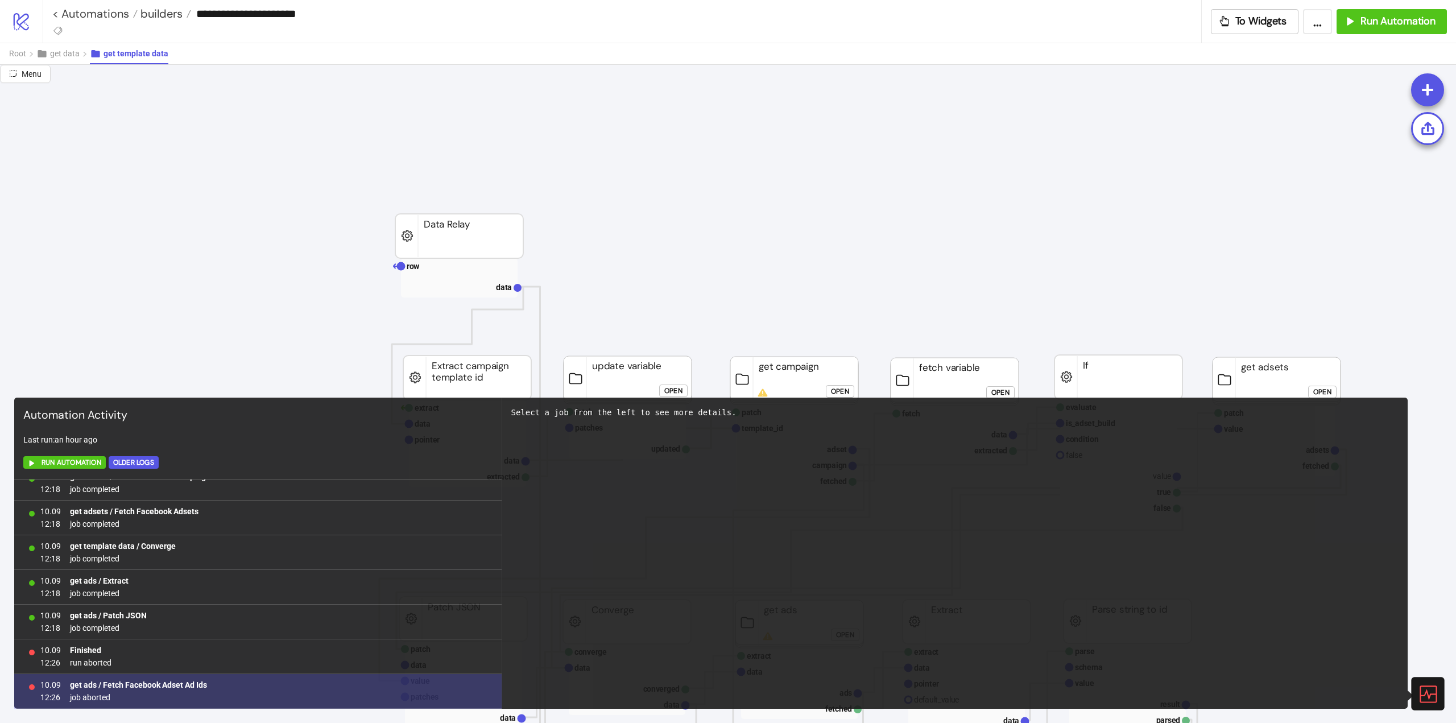
click at [98, 699] on span "job aborted" at bounding box center [138, 697] width 137 height 13
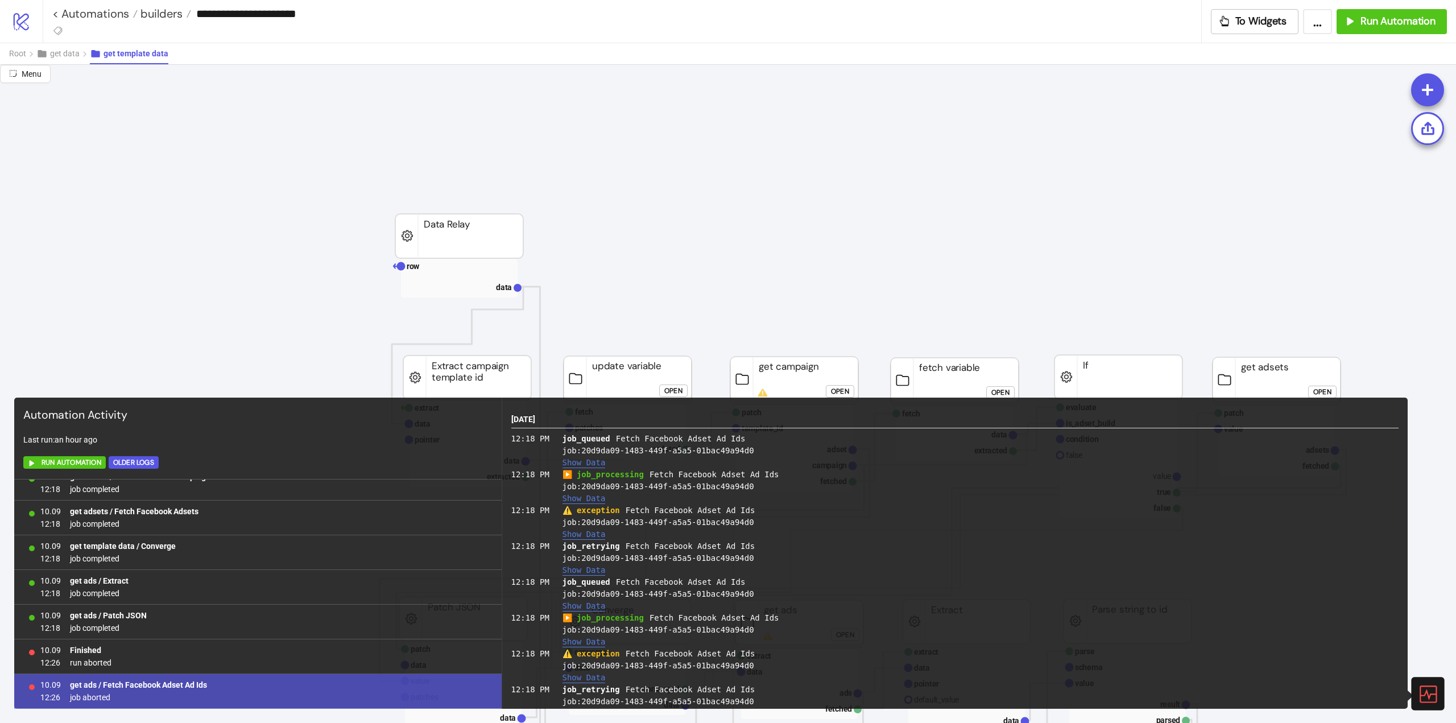
click at [576, 678] on button "Show Data" at bounding box center [583, 678] width 43 height 10
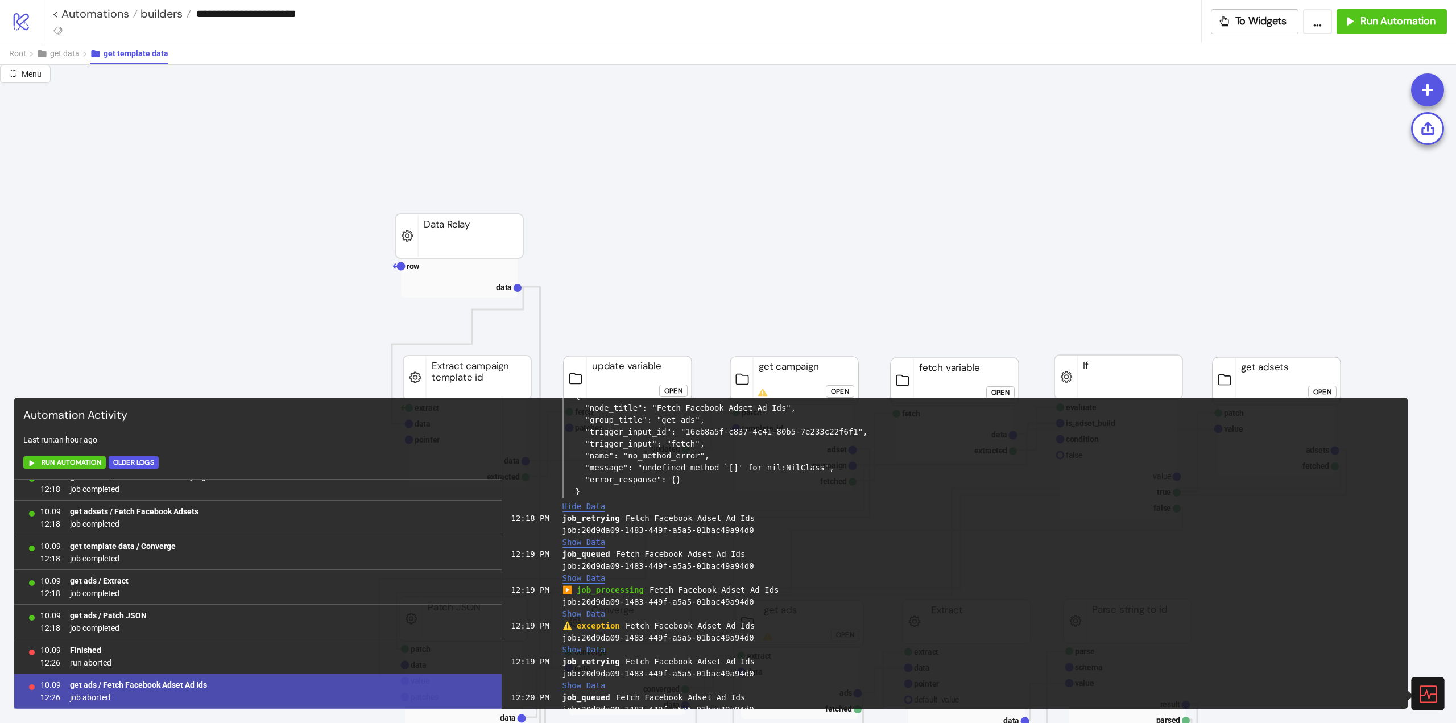
scroll to position [171, 0]
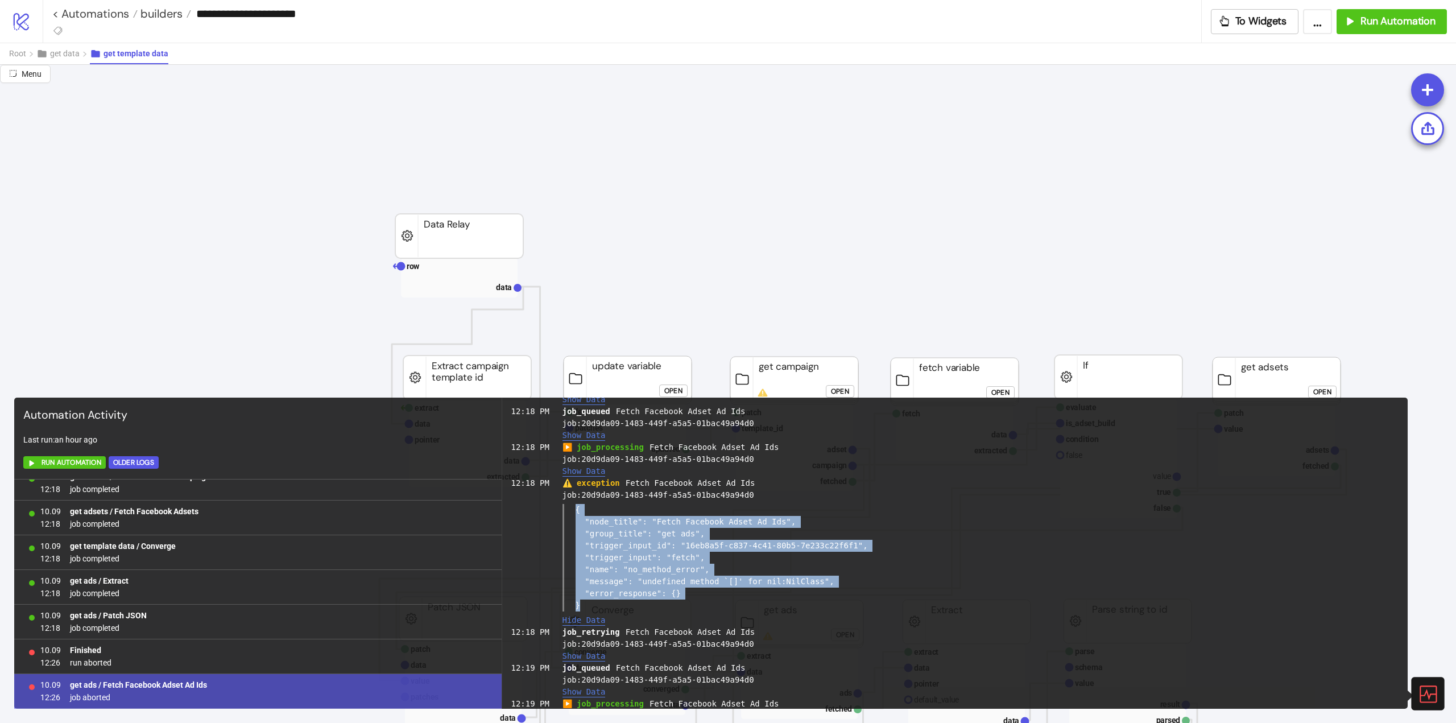
drag, startPoint x: 575, startPoint y: 508, endPoint x: 628, endPoint y: 595, distance: 102.0
click at [615, 601] on div "{ "node_title": "Fetch Facebook Adset Ad Ids", "group_title": "get ads", "trigg…" at bounding box center [980, 557] width 836 height 107
copy div "{ "node_title": "Fetch Facebook Adset Ad Ids", "group_title": "get ads", "trigg…"
click at [876, 569] on div "{ "node_title": "Fetch Facebook Adset Ad Ids", "group_title": "get ads", "trigg…" at bounding box center [980, 557] width 836 height 107
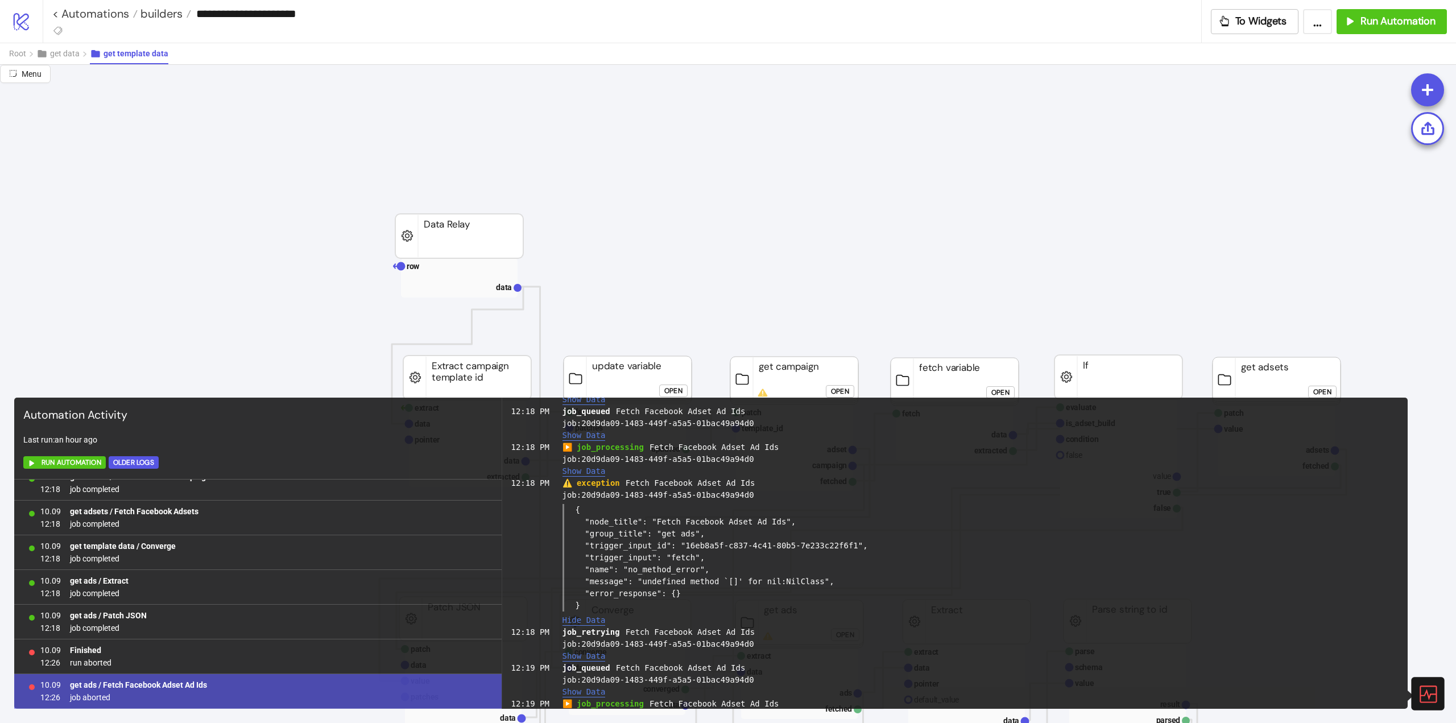
click at [1419, 689] on icon at bounding box center [1427, 693] width 20 height 20
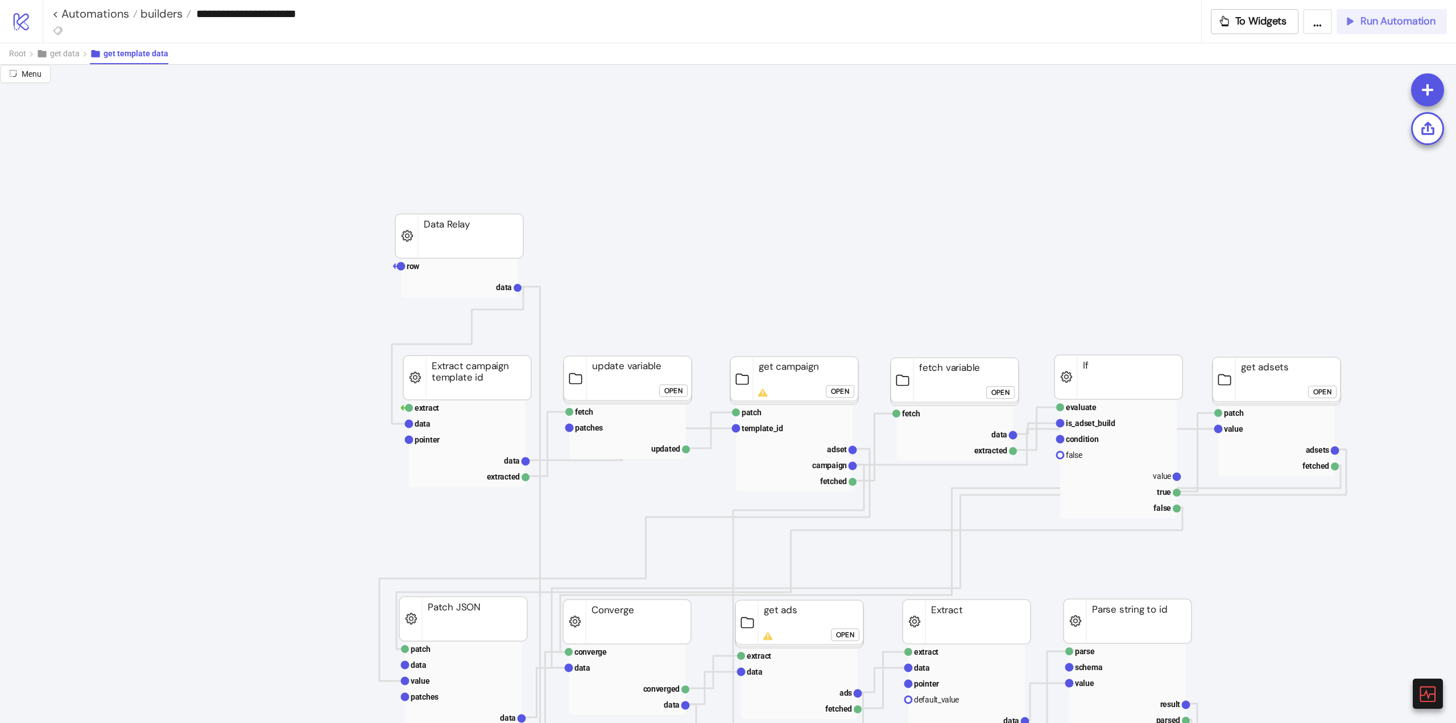
click at [1402, 28] on button "Run Automation" at bounding box center [1391, 21] width 110 height 25
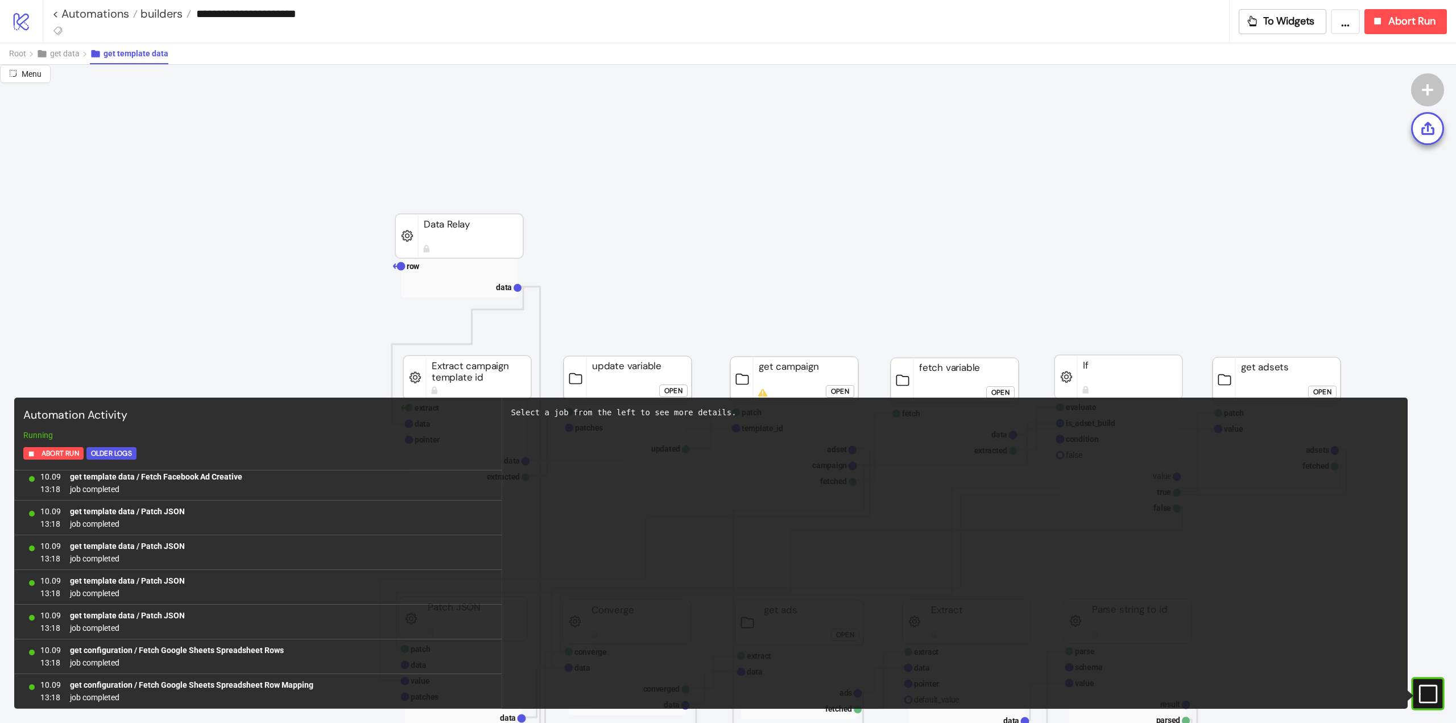
scroll to position [37674, 0]
click at [21, 55] on span "Root" at bounding box center [17, 53] width 17 height 9
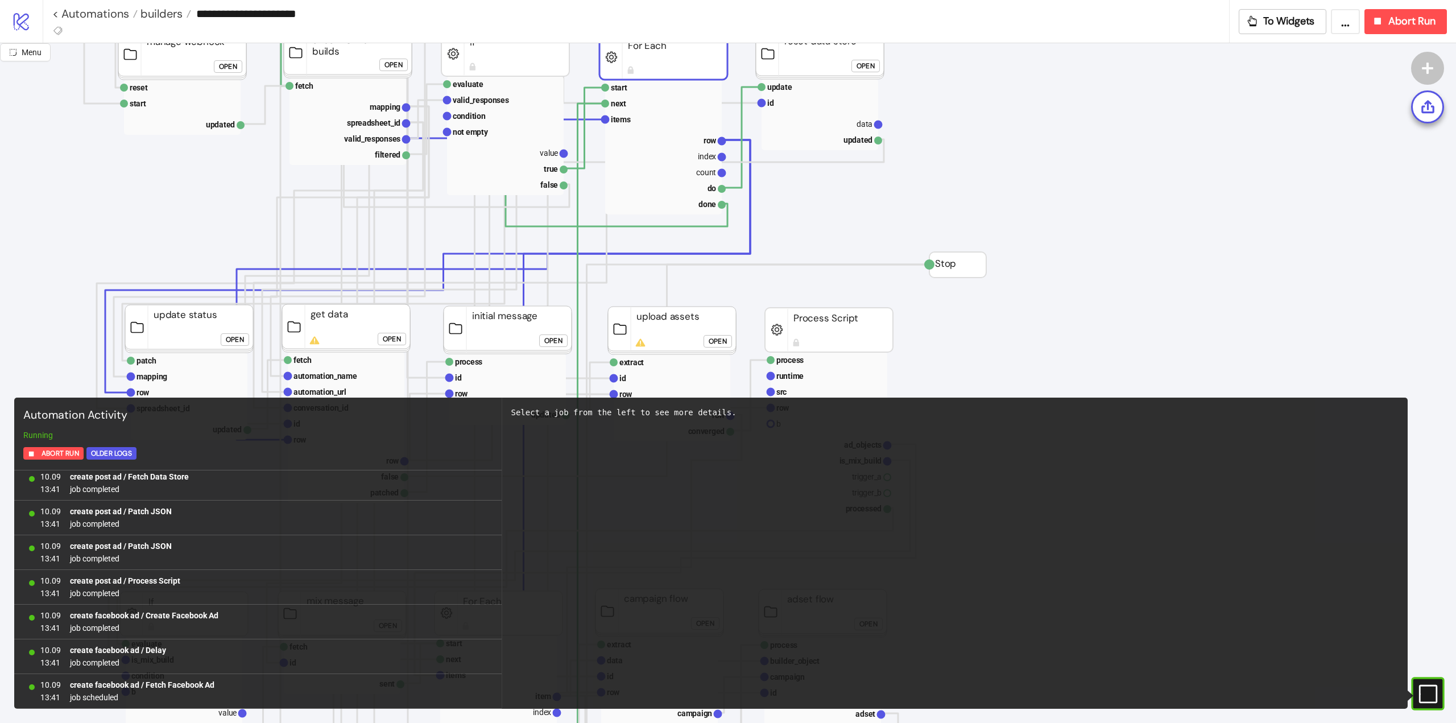
scroll to position [0, 57]
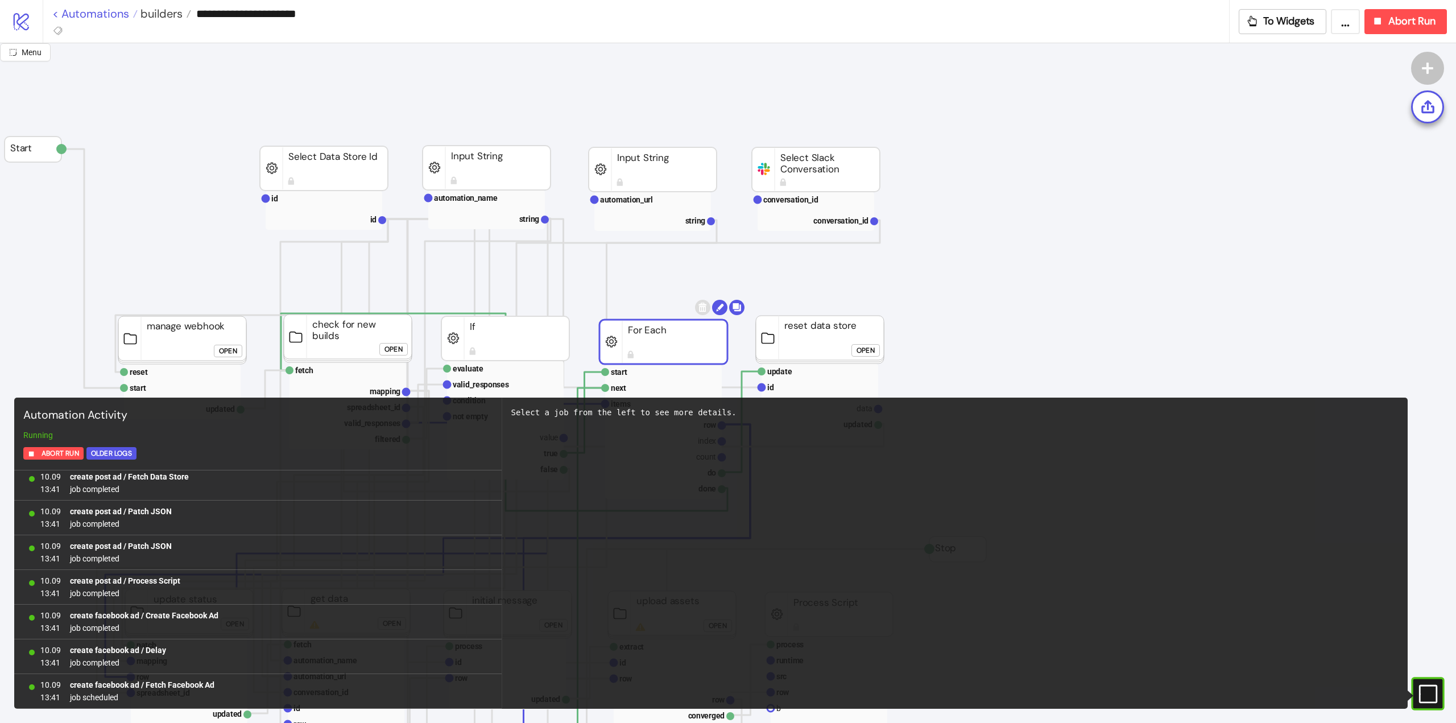
click at [109, 16] on link "< Automations" at bounding box center [94, 13] width 85 height 11
